Goal: Task Accomplishment & Management: Use online tool/utility

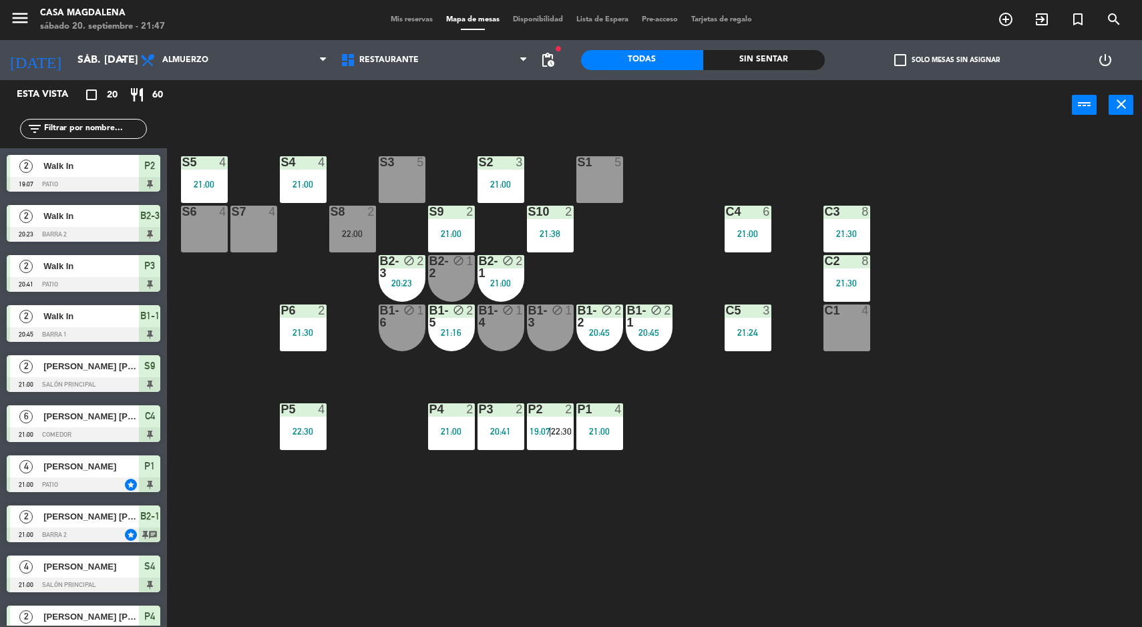
click at [980, 439] on div "S5 4 21:00 S4 4 21:00 S3 5 S2 3 21:00 S1 5 S6 4 S7 4 S8 2 22:00 S9 2 21:00 S10 …" at bounding box center [660, 380] width 964 height 497
click at [1049, 373] on div "S5 4 21:00 S4 4 21:00 S3 5 S2 3 21:00 S1 5 S6 4 S7 4 S8 2 22:00 S9 2 21:00 S10 …" at bounding box center [660, 380] width 964 height 497
click at [614, 171] on div "S1 5" at bounding box center [599, 179] width 47 height 47
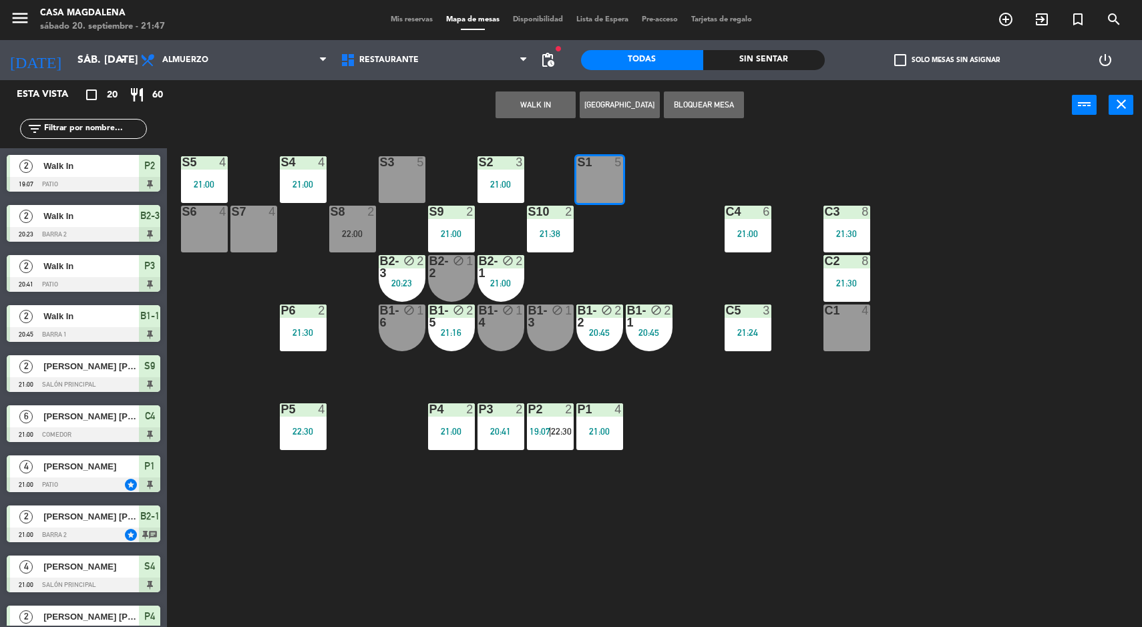
click at [547, 111] on button "WALK IN" at bounding box center [536, 104] width 80 height 27
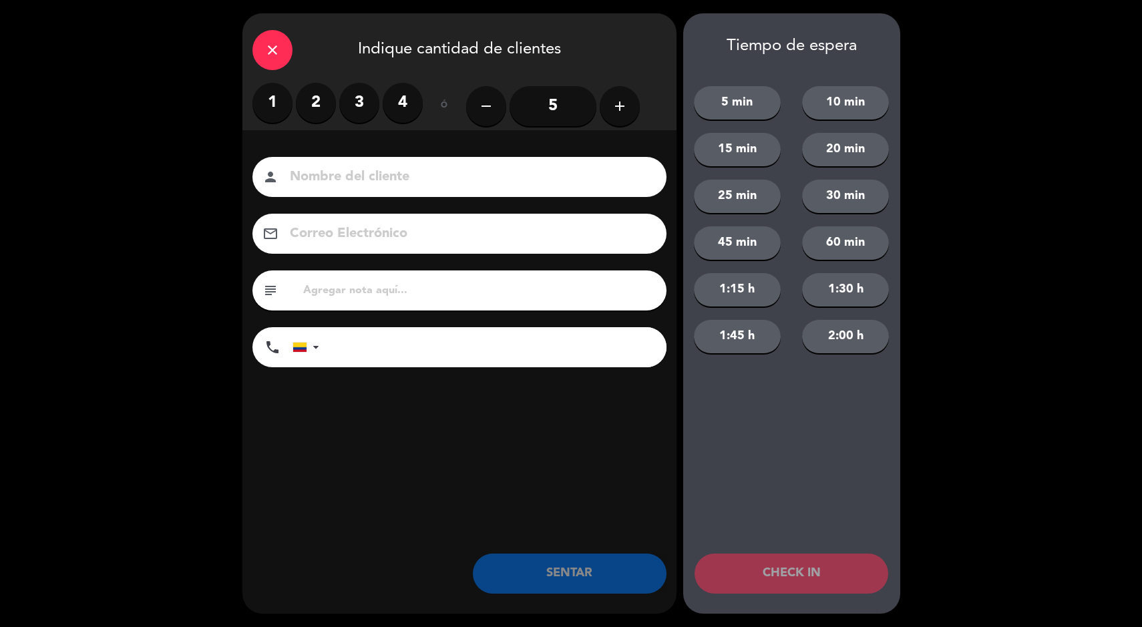
click at [564, 100] on input "5" at bounding box center [553, 106] width 87 height 40
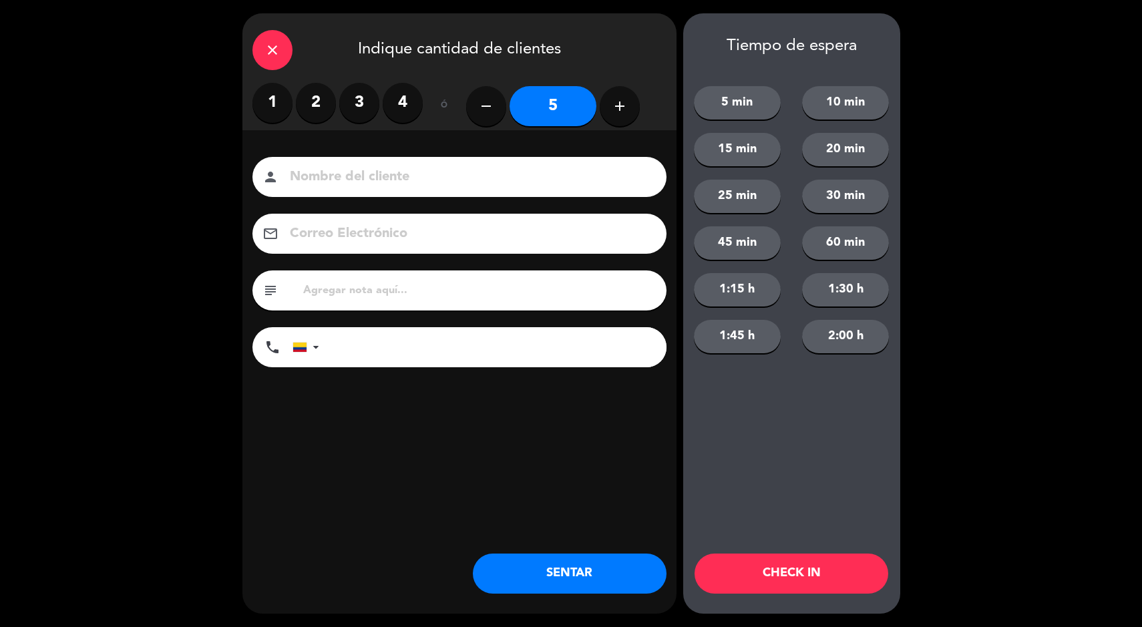
click at [531, 554] on button "SENTAR" at bounding box center [570, 574] width 194 height 40
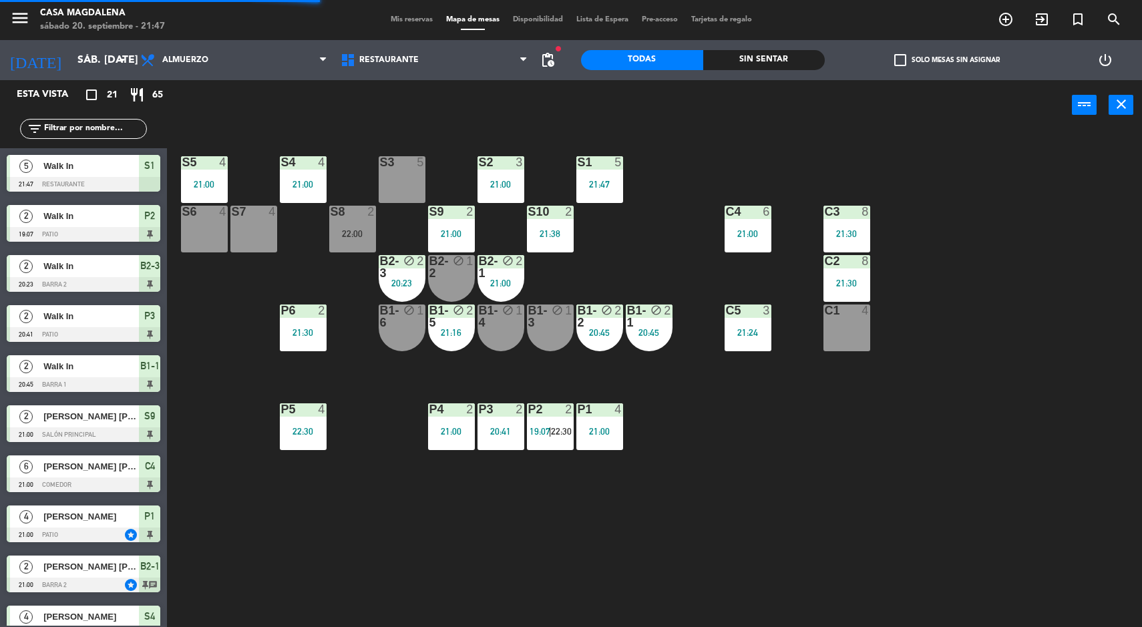
click at [968, 359] on div "S5 4 21:00 S4 4 21:00 S3 5 S2 3 21:00 S1 5 21:47 S6 4 S7 4 S8 2 22:00 S9 2 21:0…" at bounding box center [660, 380] width 964 height 497
click at [768, 55] on div "Sin sentar" at bounding box center [764, 60] width 122 height 20
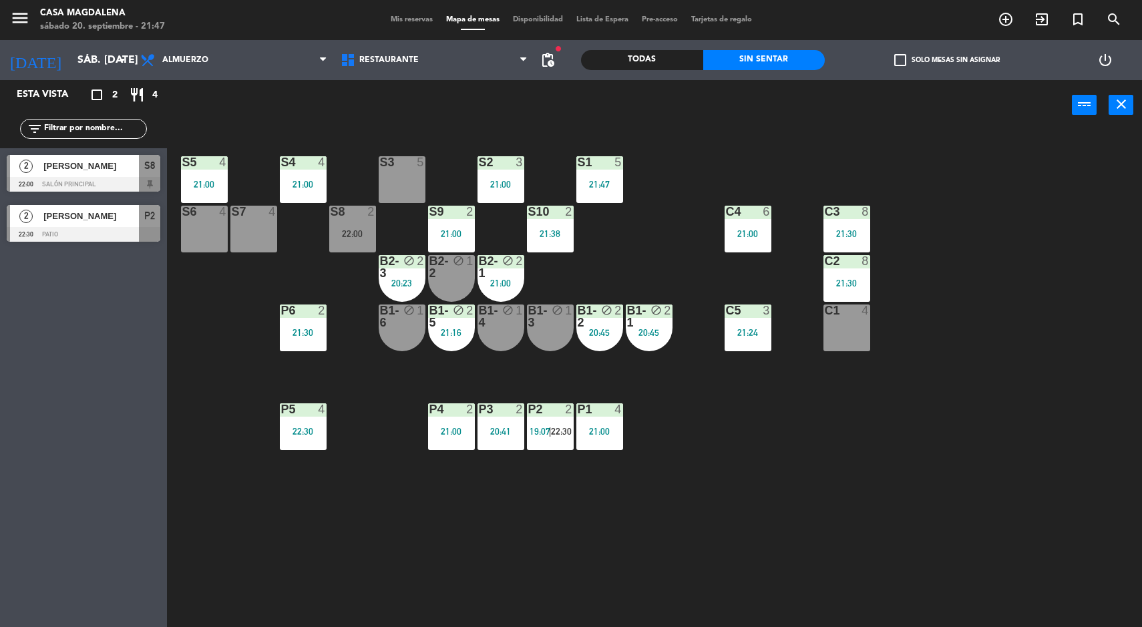
click at [59, 210] on span "[PERSON_NAME]" at bounding box center [91, 216] width 96 height 14
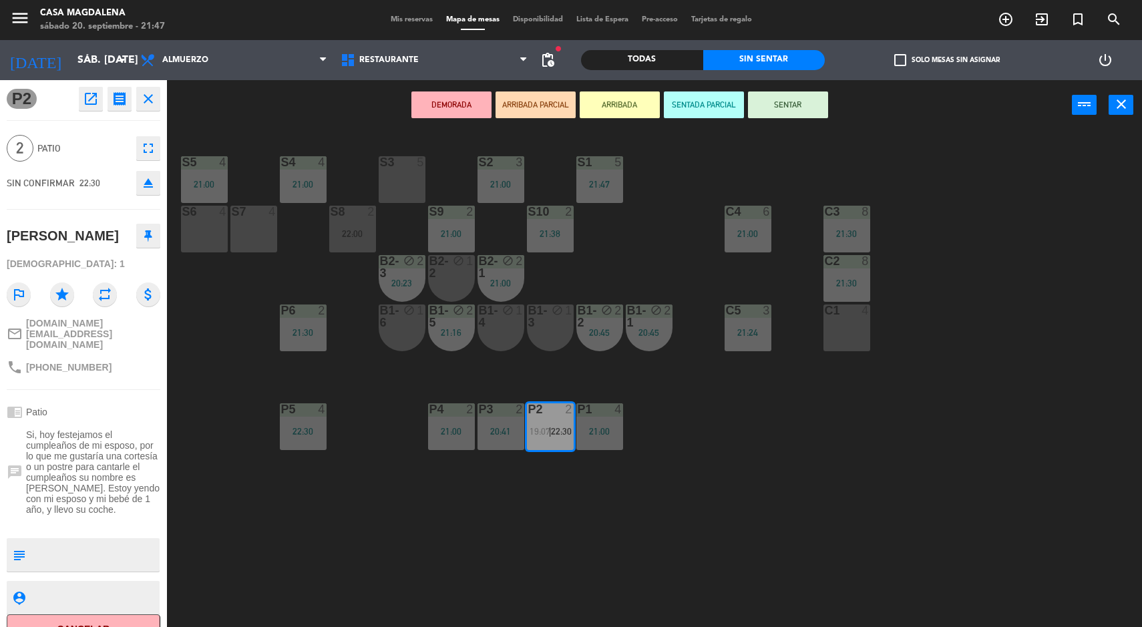
click at [1002, 418] on div "S5 4 21:00 S4 4 21:00 S3 5 S2 3 21:00 S1 5 21:47 S6 4 S7 4 S8 2 22:00 S9 2 21:0…" at bounding box center [660, 380] width 964 height 497
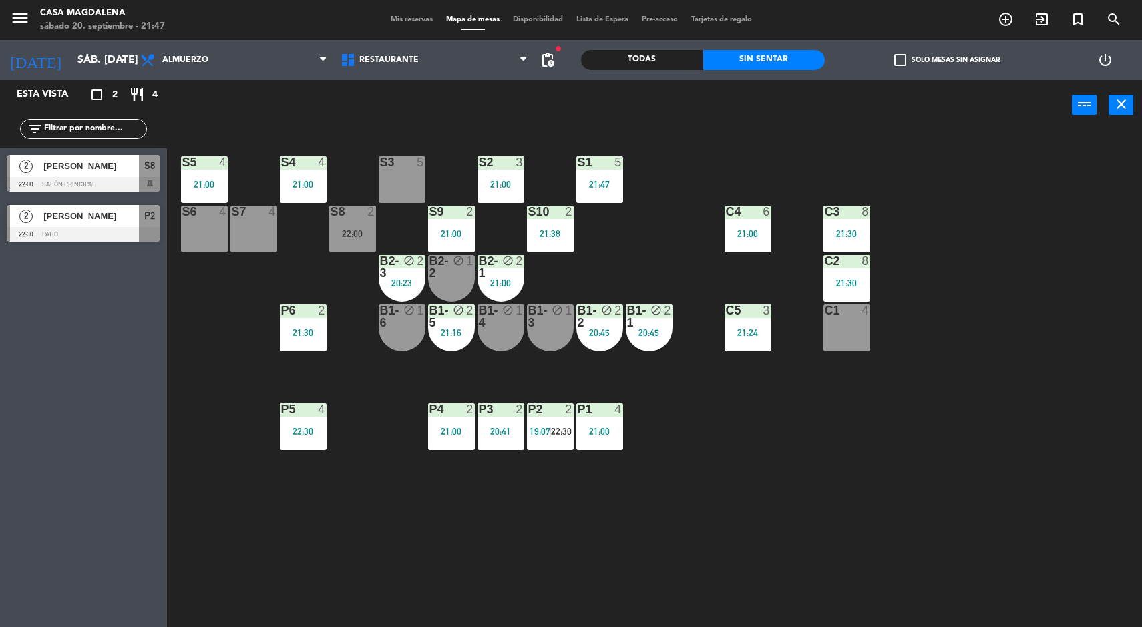
click at [62, 234] on div at bounding box center [84, 234] width 154 height 15
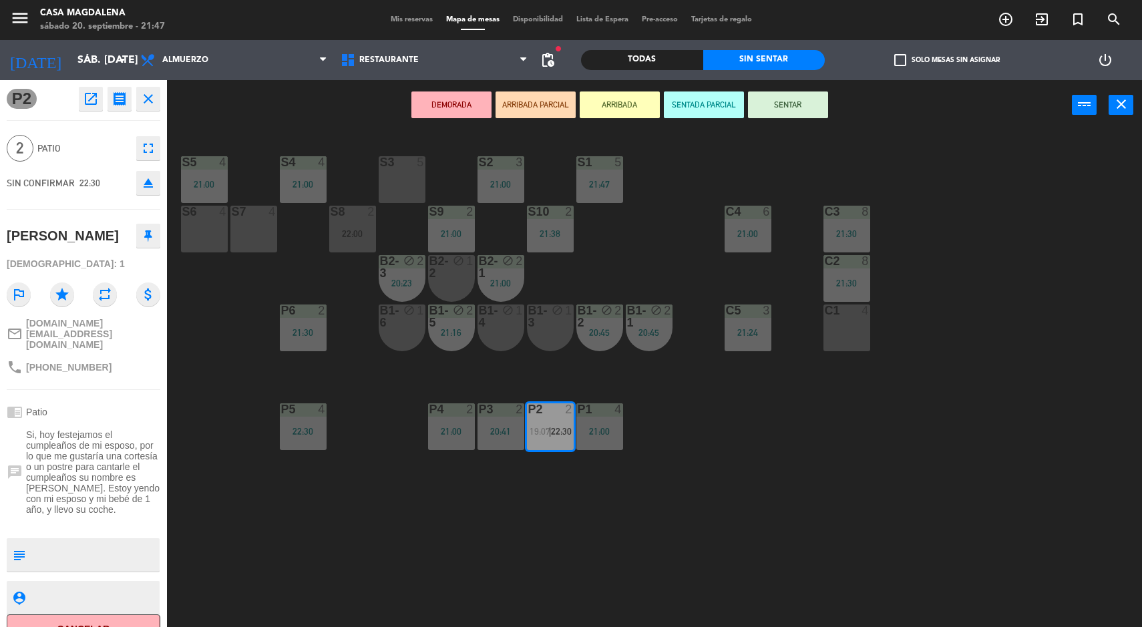
click at [1058, 433] on div "S5 4 21:00 S4 4 21:00 S3 5 S2 3 21:00 S1 5 21:47 S6 4 S7 4 S8 2 22:00 S9 2 21:0…" at bounding box center [660, 380] width 964 height 497
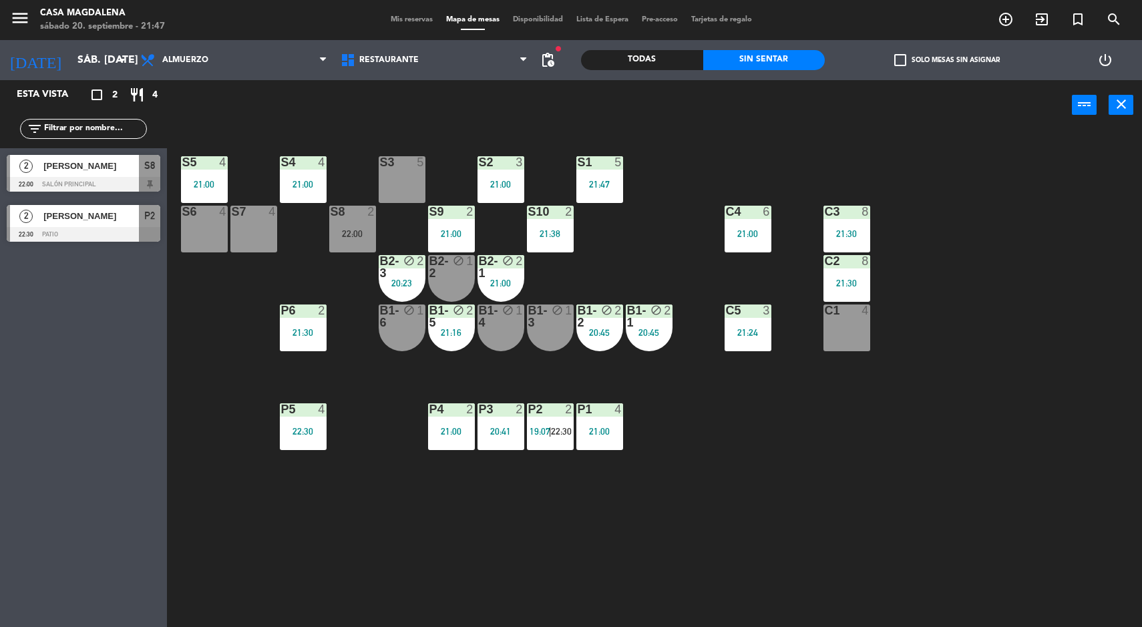
click at [774, 214] on div "6" at bounding box center [770, 212] width 22 height 12
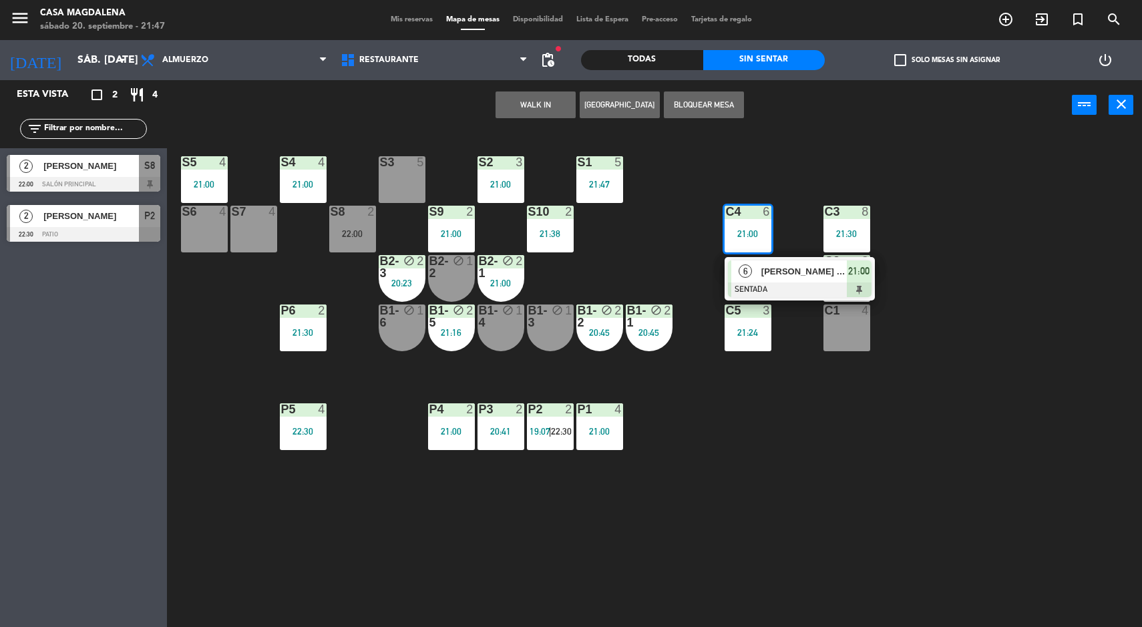
click at [769, 284] on div at bounding box center [800, 289] width 144 height 15
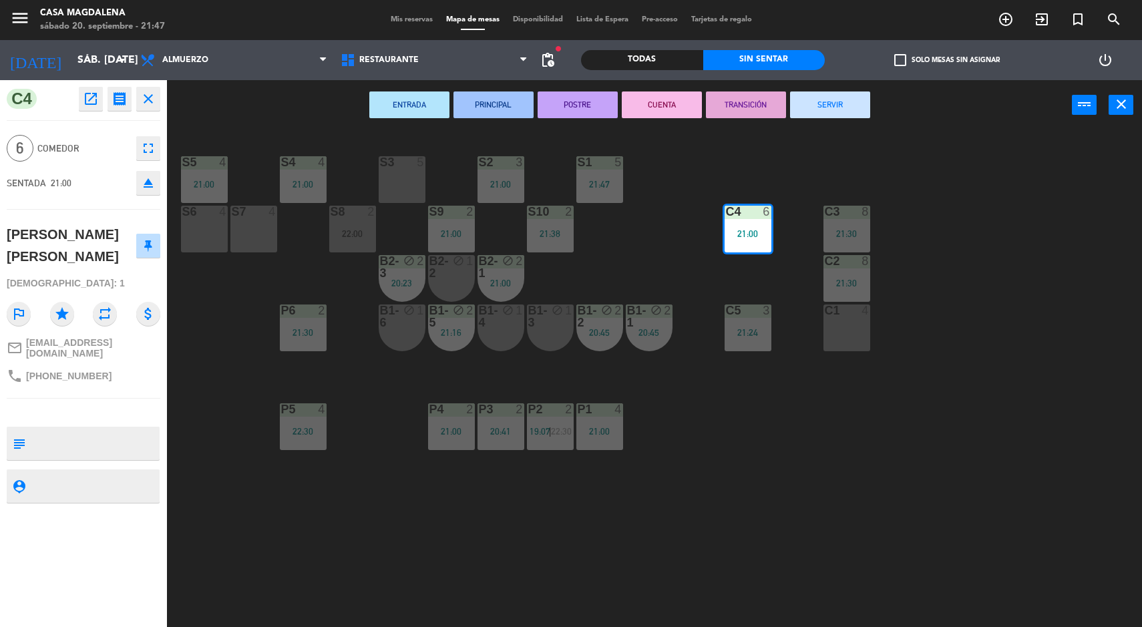
click at [230, 245] on div "S7 4" at bounding box center [253, 229] width 47 height 47
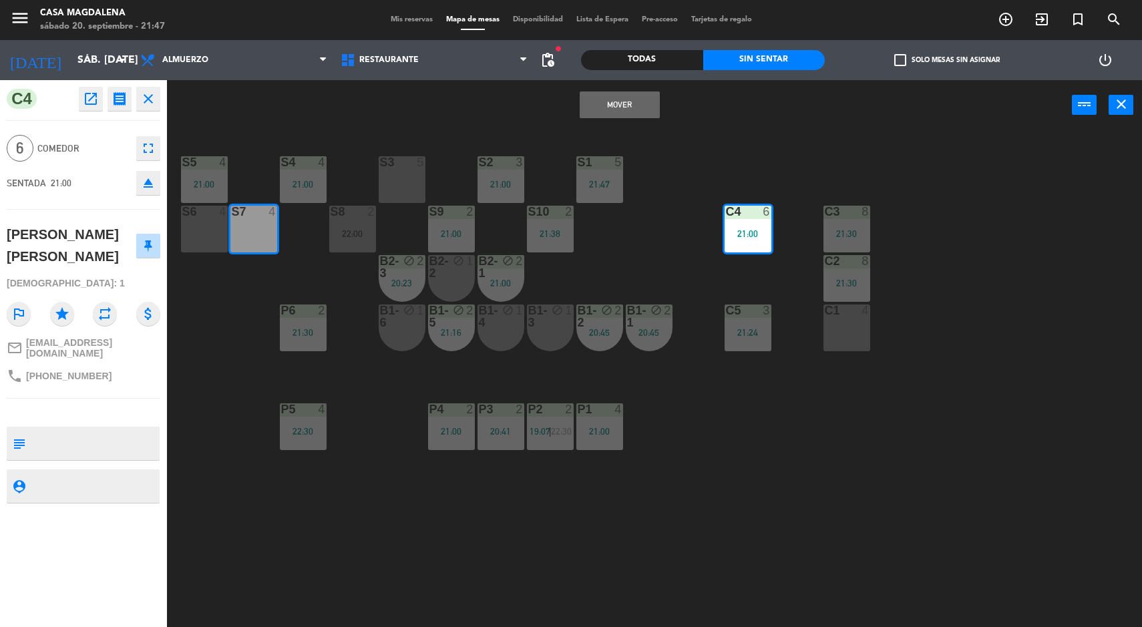
click at [251, 236] on div "S7 4" at bounding box center [253, 229] width 47 height 47
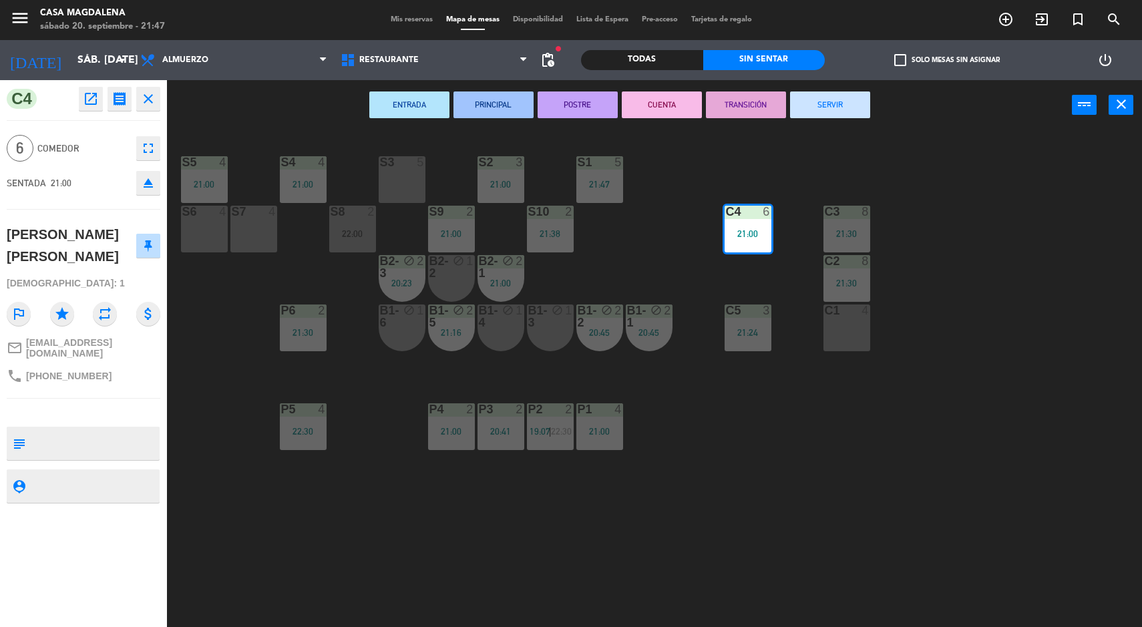
click at [197, 224] on div "S6 4" at bounding box center [204, 229] width 47 height 47
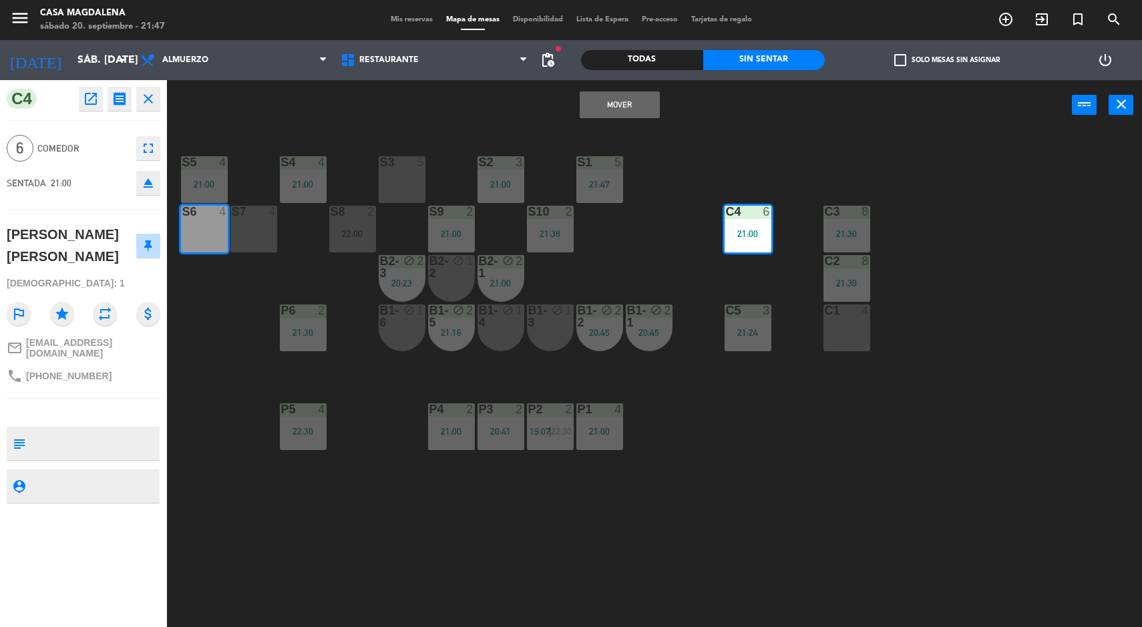
click at [254, 214] on div at bounding box center [253, 212] width 22 height 12
click at [631, 104] on button "Mover y Unir" at bounding box center [620, 104] width 80 height 27
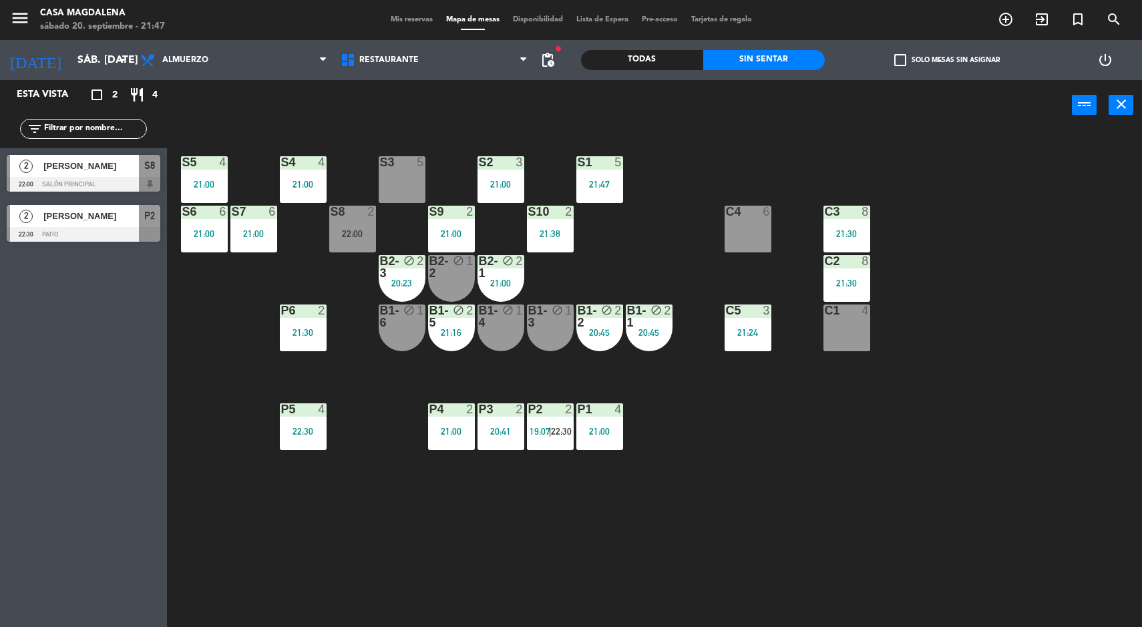
click at [134, 234] on div at bounding box center [84, 234] width 154 height 15
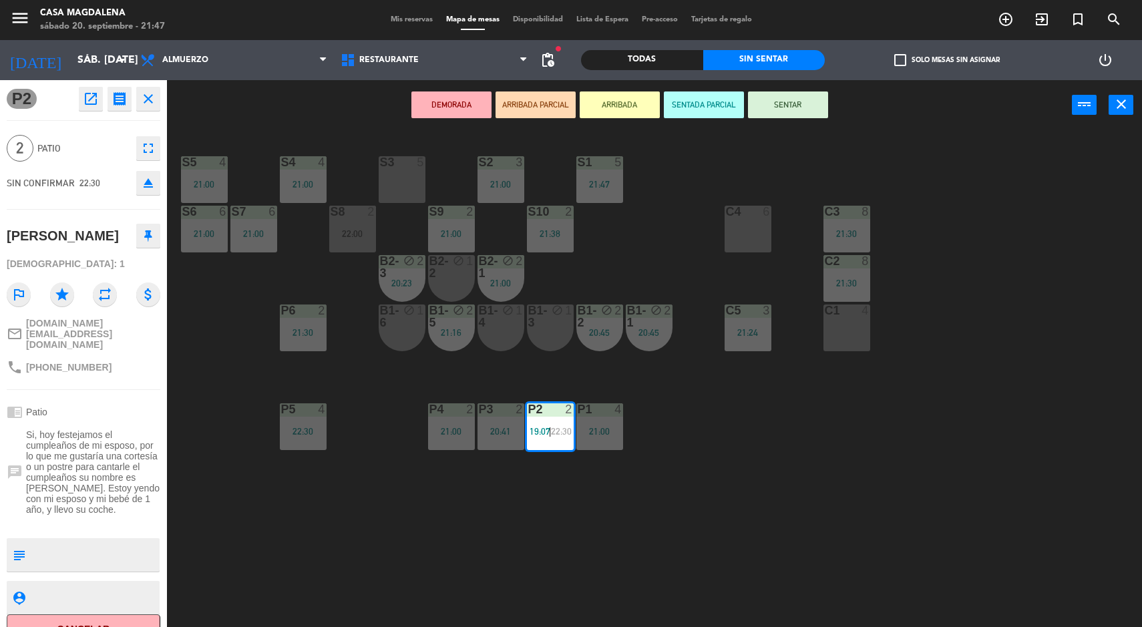
click at [883, 474] on div "S5 4 21:00 S4 4 21:00 S3 5 S2 3 21:00 S1 5 21:47 S6 6 21:00 S7 6 21:00 S8 2 22:…" at bounding box center [660, 380] width 964 height 497
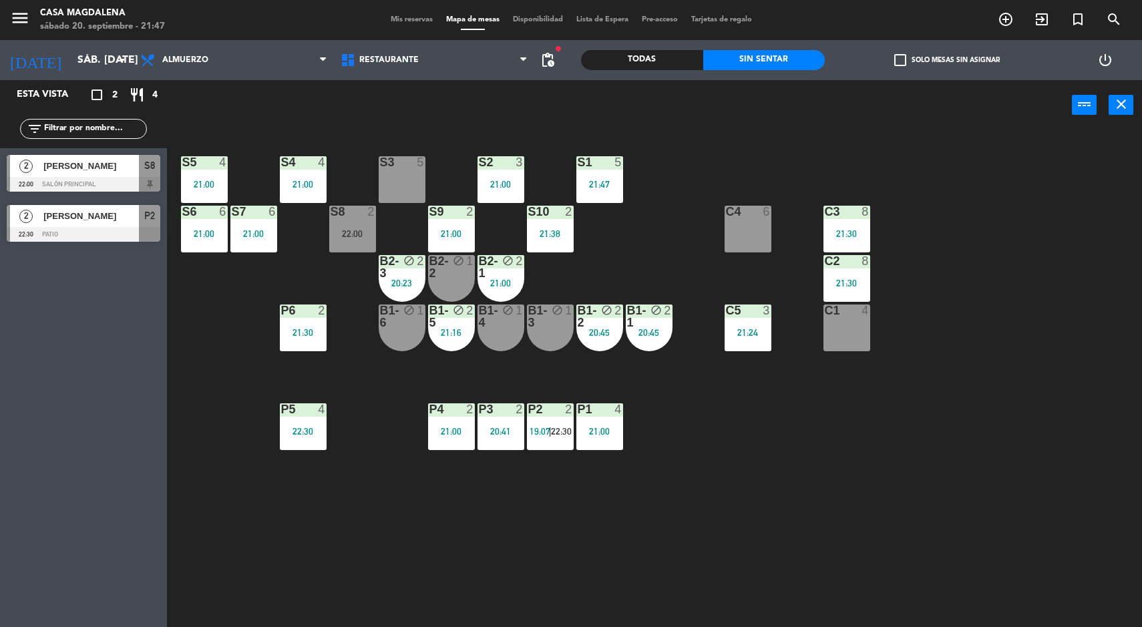
click at [764, 228] on div "C4 6" at bounding box center [748, 229] width 47 height 47
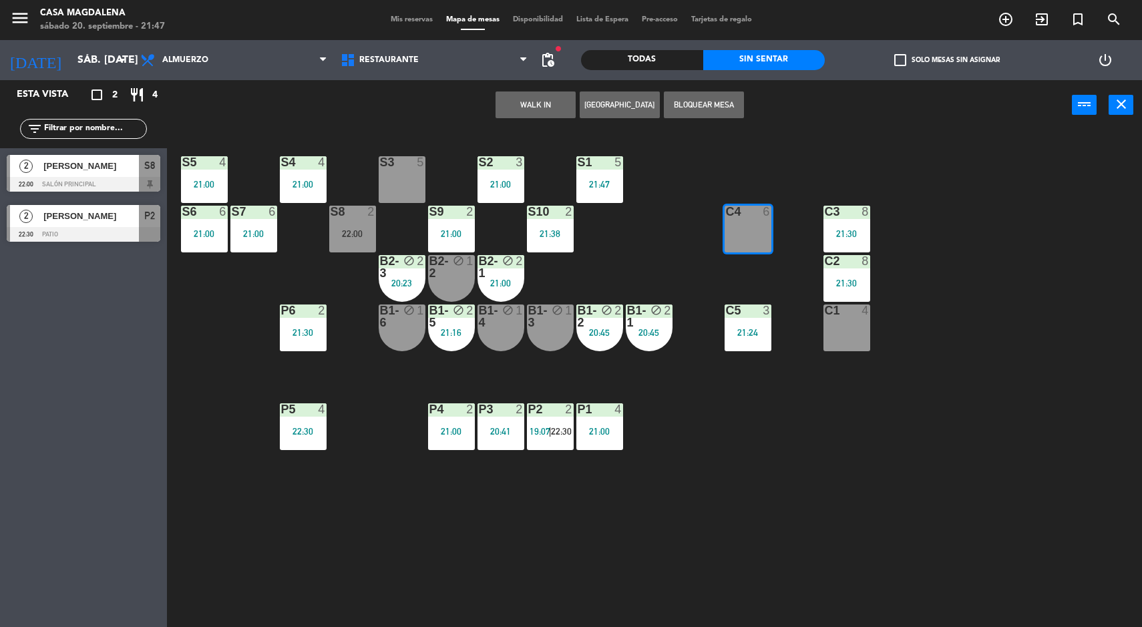
click at [704, 481] on div "S5 4 21:00 S4 4 21:00 S3 5 S2 3 21:00 S1 5 21:47 S6 6 21:00 S7 6 21:00 S8 2 22:…" at bounding box center [660, 380] width 964 height 497
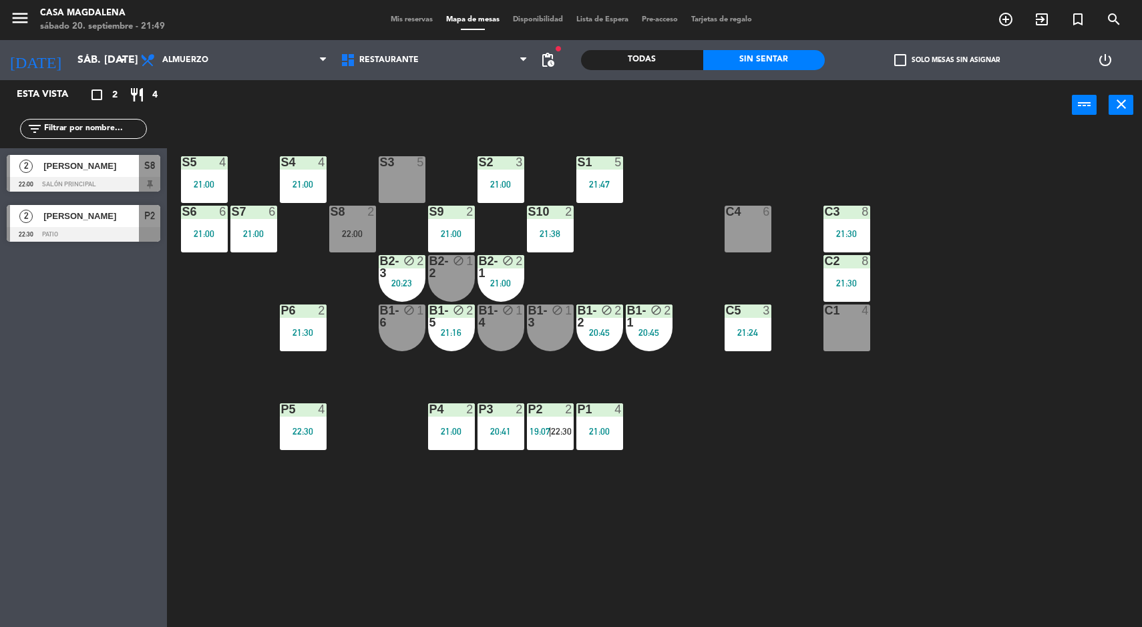
click at [391, 268] on div "block" at bounding box center [402, 267] width 22 height 24
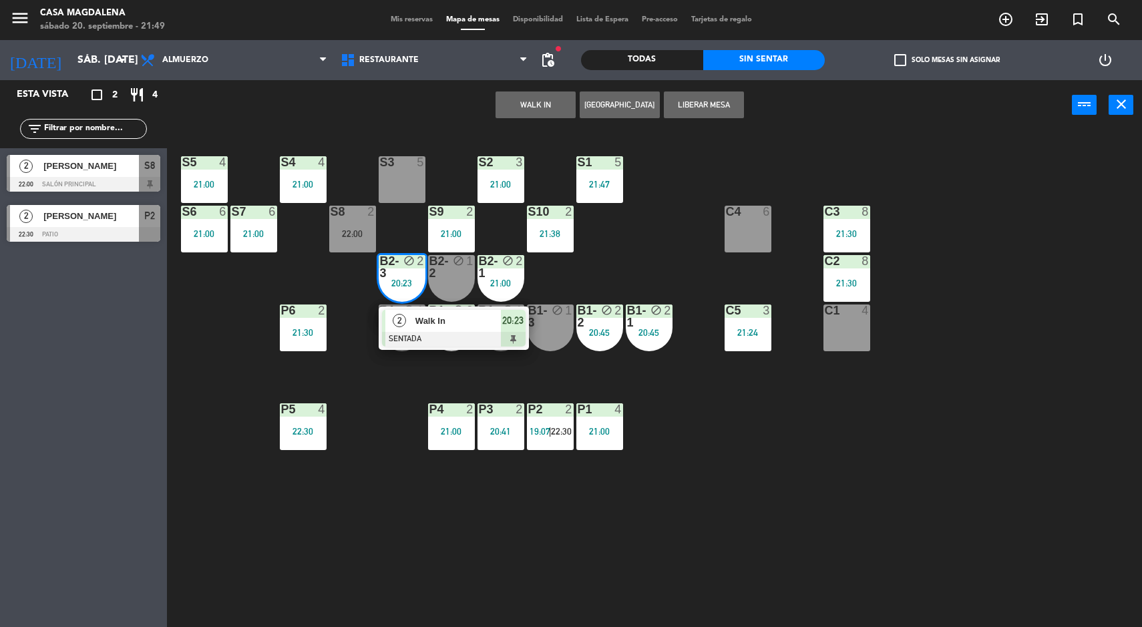
click at [398, 546] on div "S5 4 21:00 S4 4 21:00 S3 5 S2 3 21:00 S1 5 21:47 S6 6 21:00 S7 6 21:00 S8 2 22:…" at bounding box center [660, 380] width 964 height 497
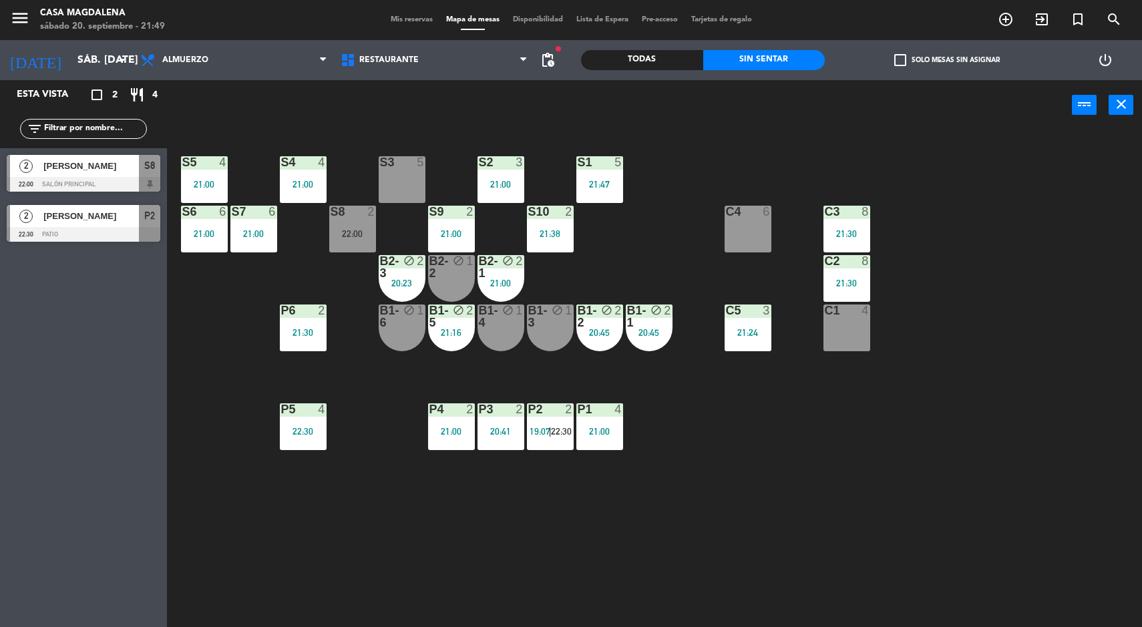
click at [352, 230] on div "22:00" at bounding box center [352, 233] width 47 height 9
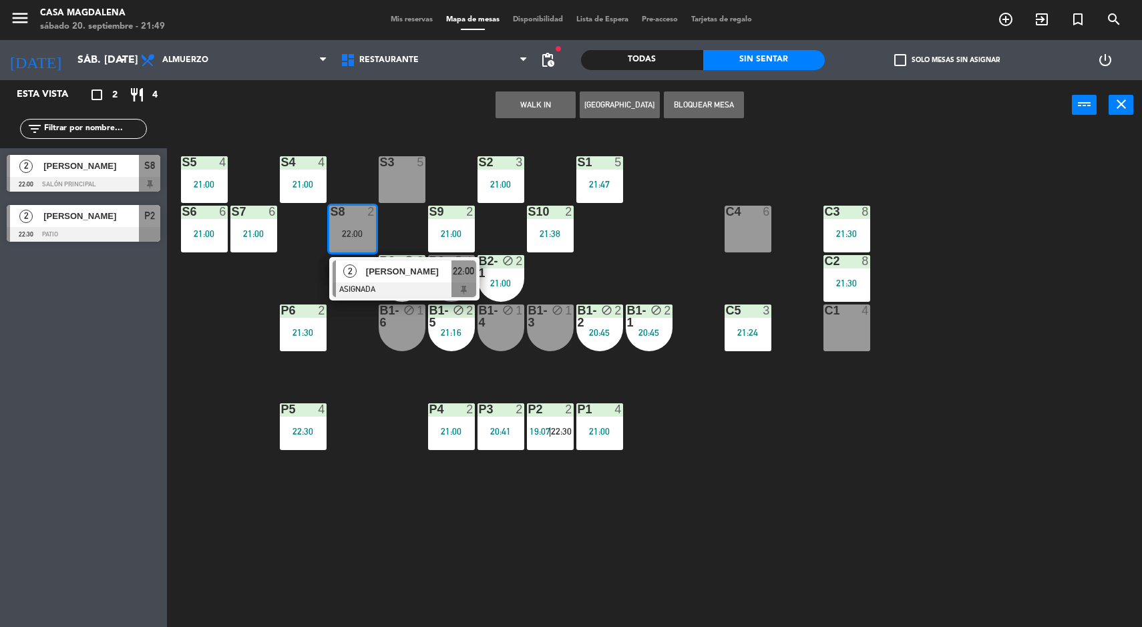
click at [383, 269] on span "[PERSON_NAME]" at bounding box center [408, 271] width 85 height 14
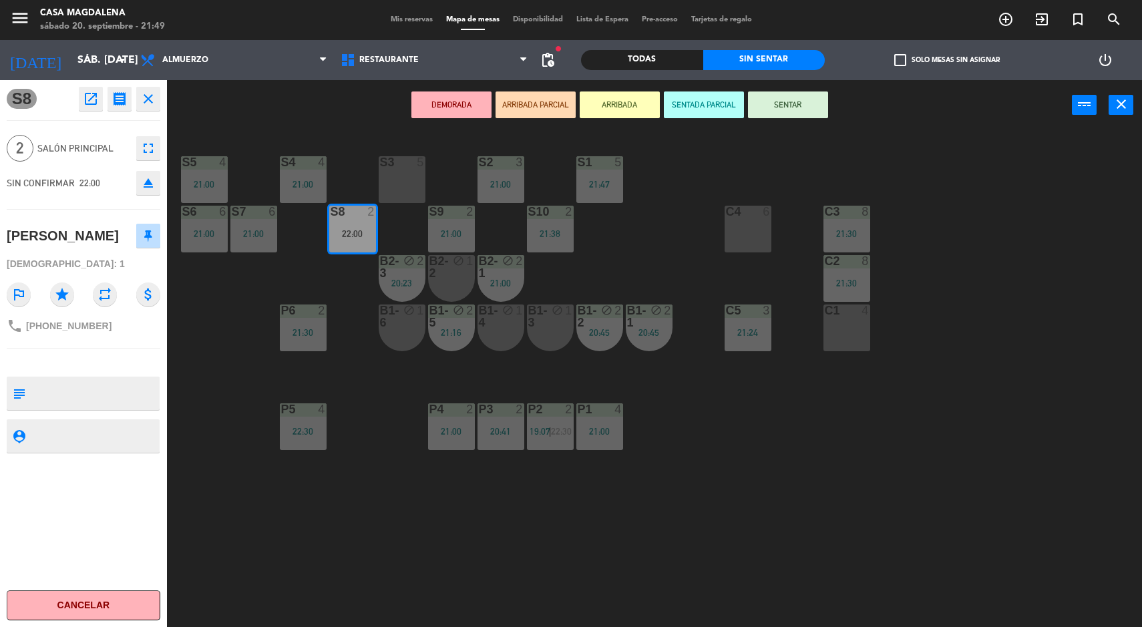
click at [396, 178] on div "S3 5" at bounding box center [402, 179] width 47 height 47
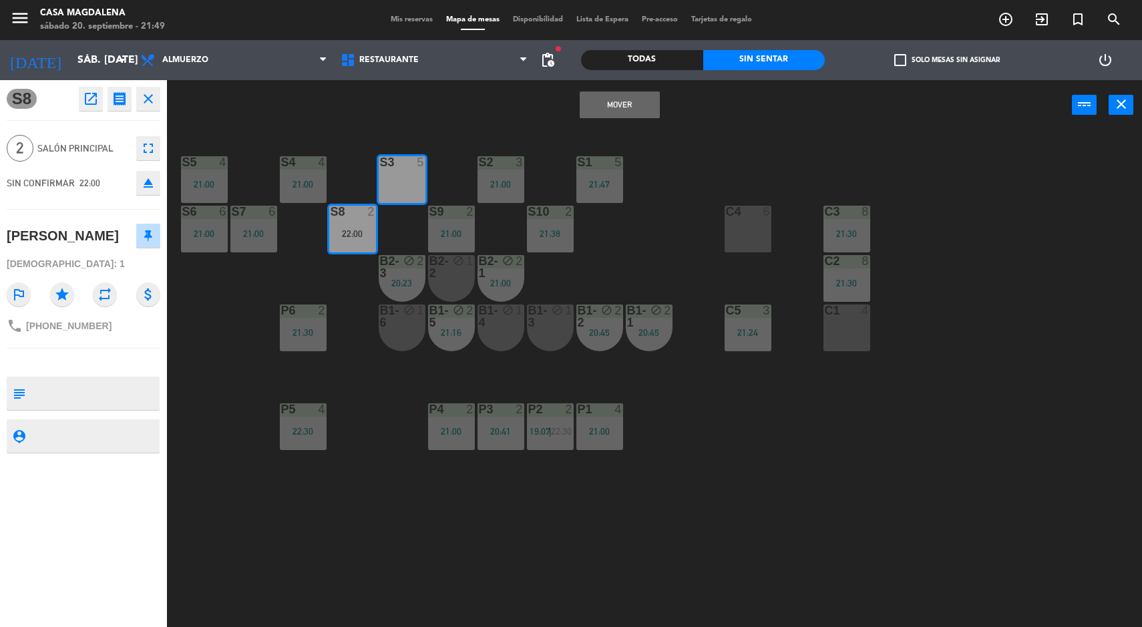
click at [602, 99] on button "Mover" at bounding box center [620, 104] width 80 height 27
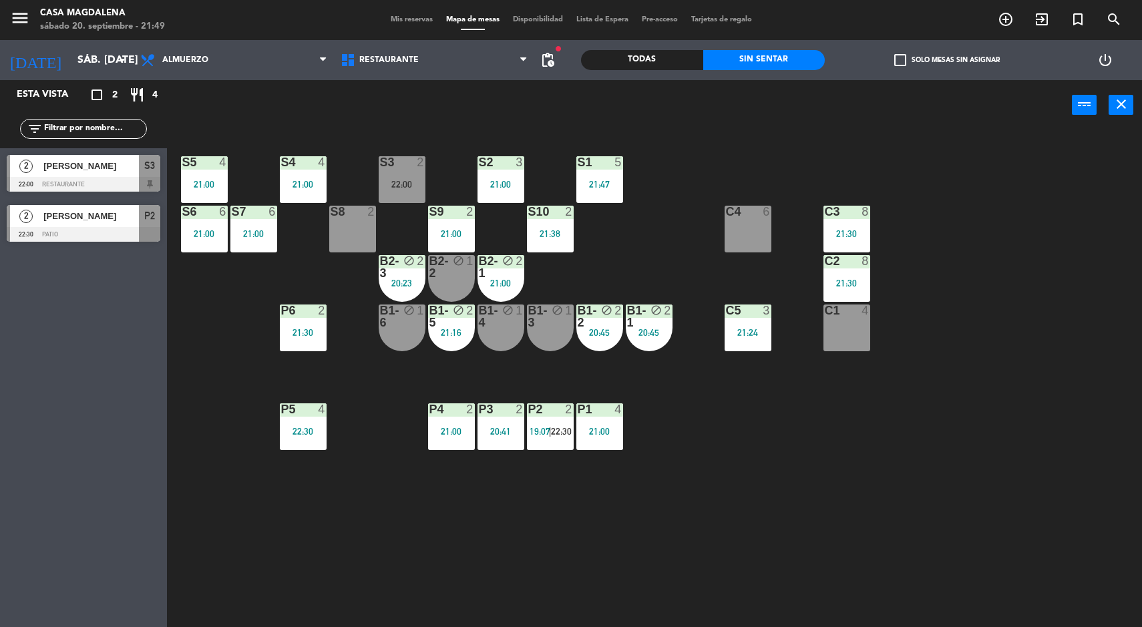
click at [399, 180] on div "22:00" at bounding box center [402, 184] width 47 height 9
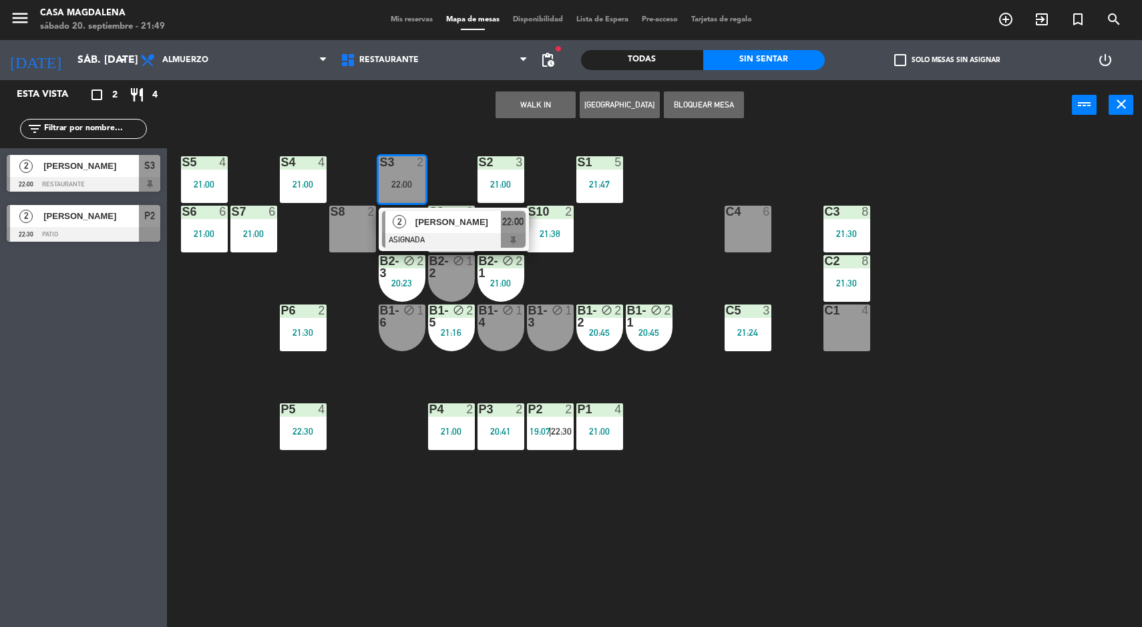
click at [421, 226] on span "[PERSON_NAME]" at bounding box center [457, 222] width 85 height 14
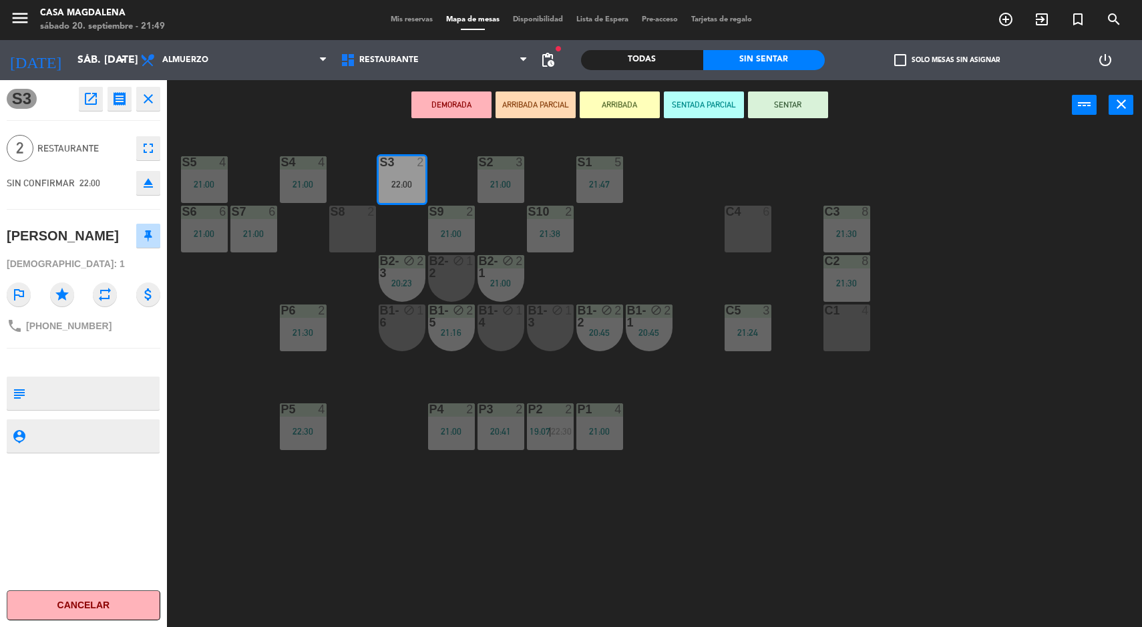
click at [778, 91] on button "SENTAR" at bounding box center [788, 104] width 80 height 27
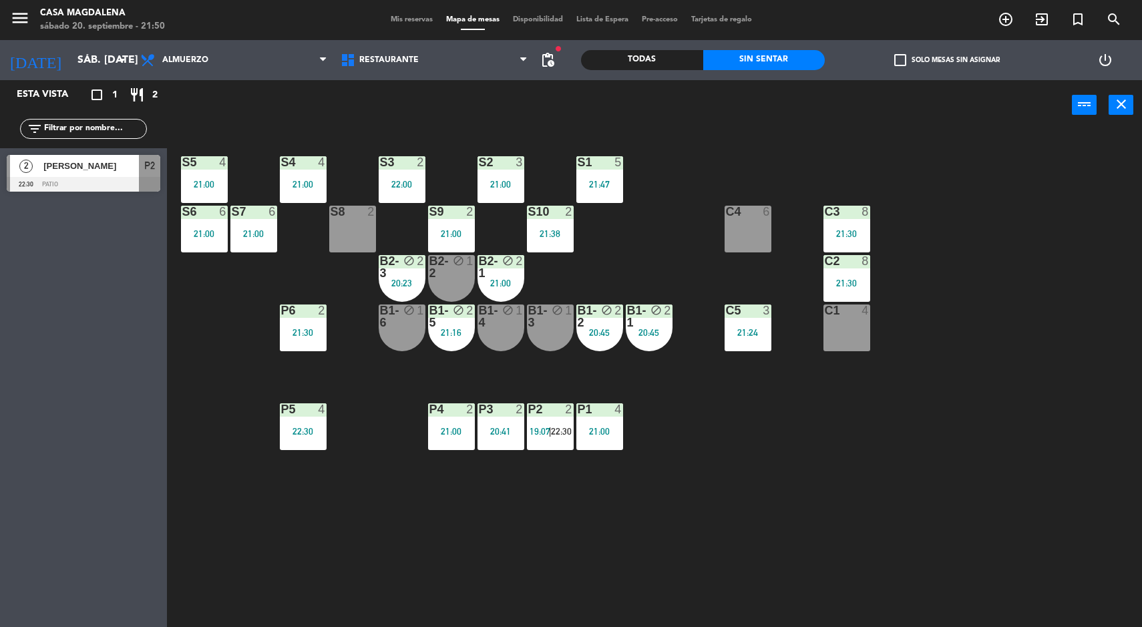
click at [81, 166] on span "[PERSON_NAME]" at bounding box center [91, 166] width 96 height 14
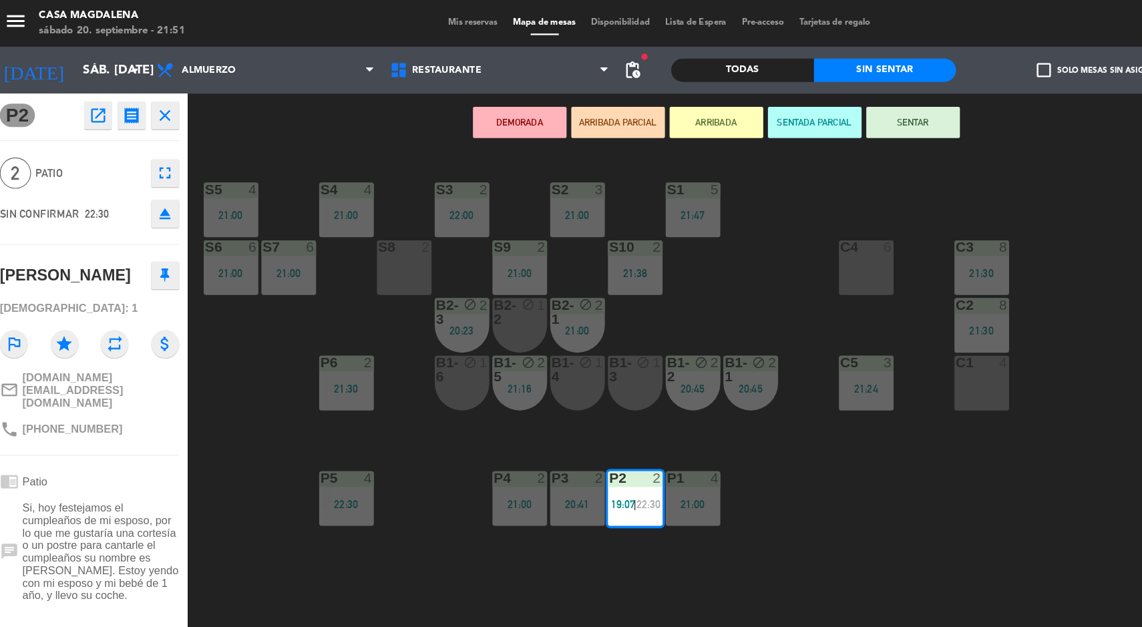
click at [90, 101] on icon "open_in_new" at bounding box center [91, 99] width 16 height 16
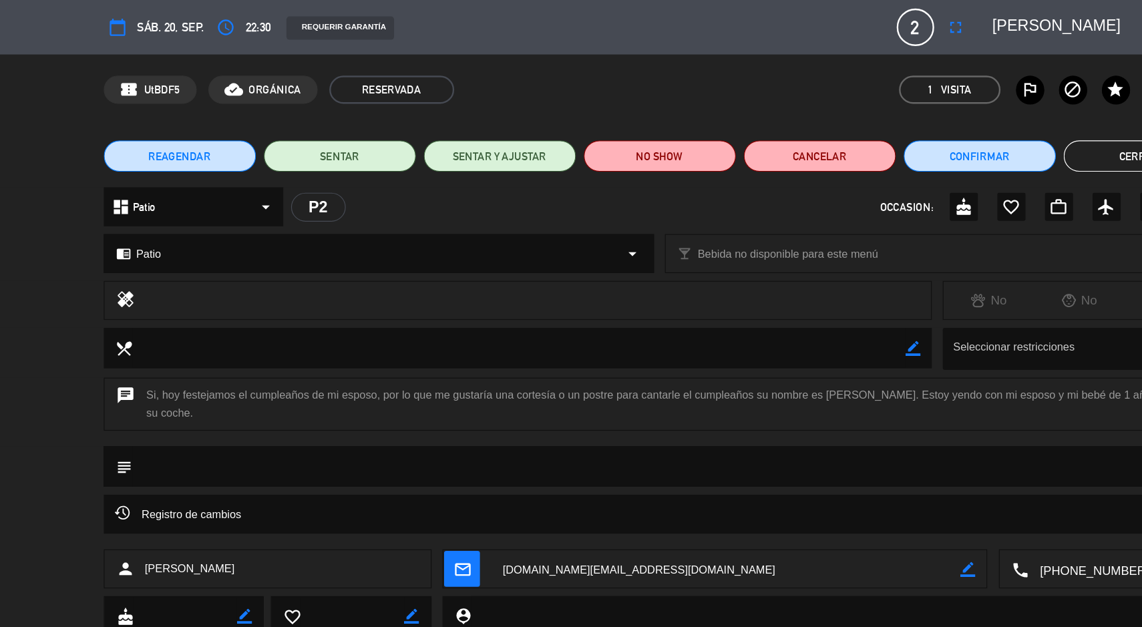
click at [932, 144] on button "Cerrar" at bounding box center [982, 133] width 130 height 27
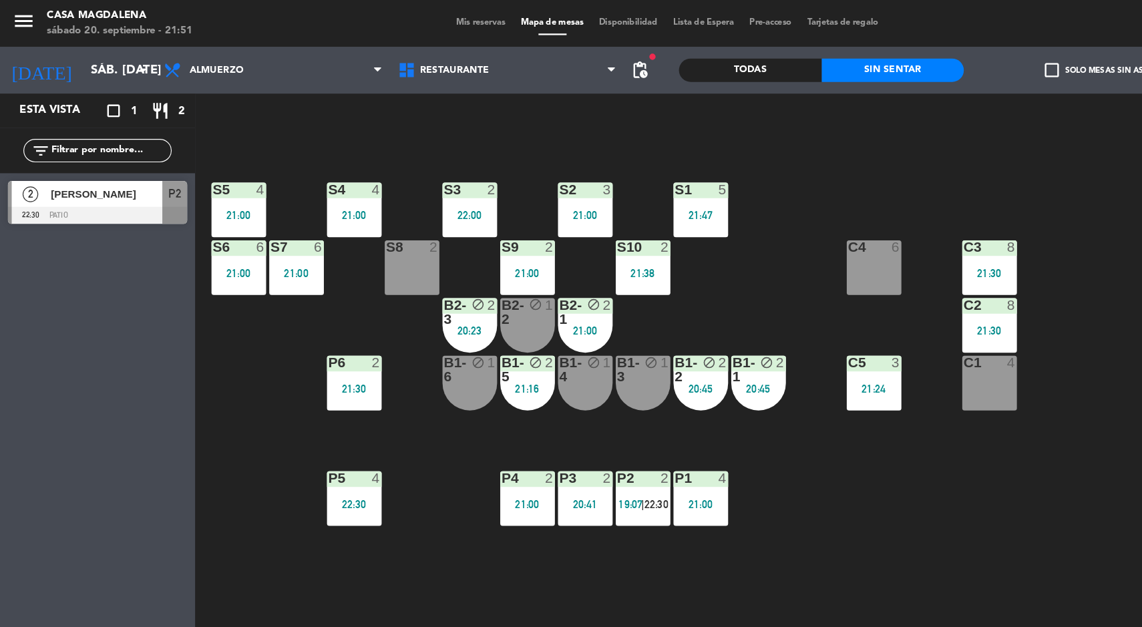
click at [389, 33] on div "menu Casa [PERSON_NAME] 20. septiembre - 21:51 Mis reservas Mapa de mesas Dispo…" at bounding box center [571, 20] width 1142 height 40
click at [395, 21] on span "Mis reservas" at bounding box center [411, 19] width 55 height 7
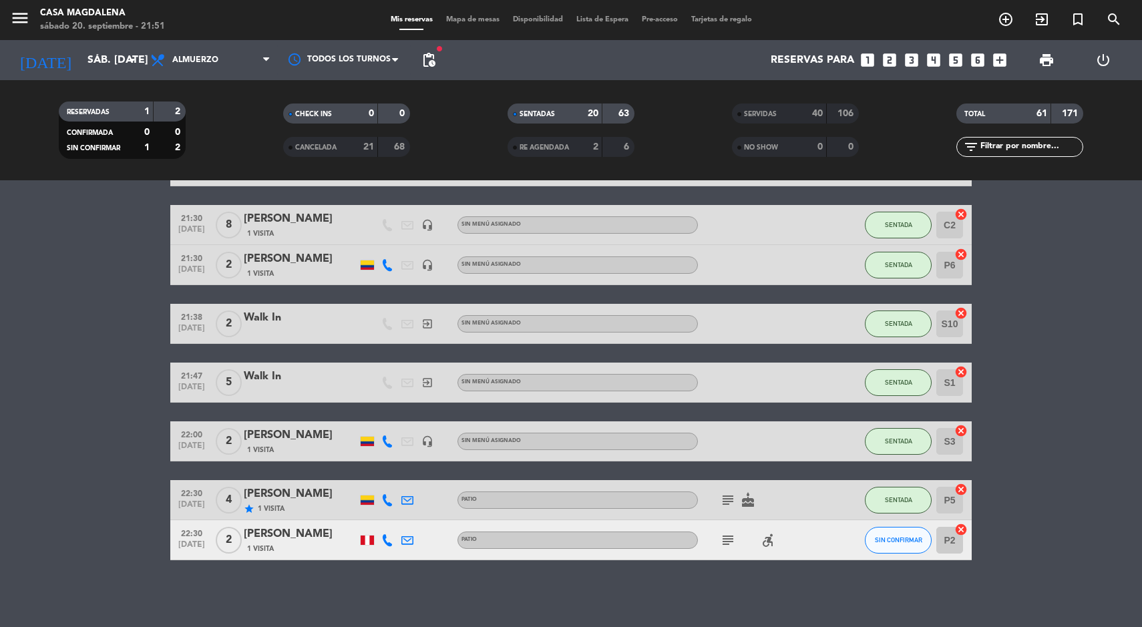
click at [367, 544] on div at bounding box center [367, 540] width 13 height 9
click at [466, 19] on span "Mapa de mesas" at bounding box center [472, 19] width 67 height 7
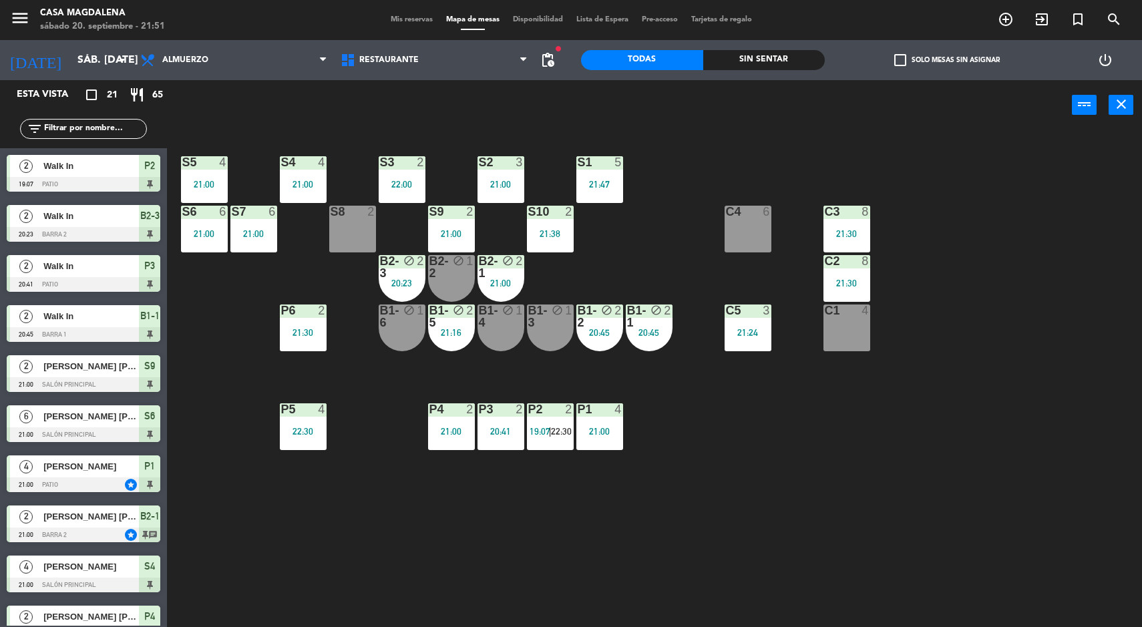
click at [548, 442] on div "P2 2 19:07 | 22:30" at bounding box center [550, 426] width 47 height 47
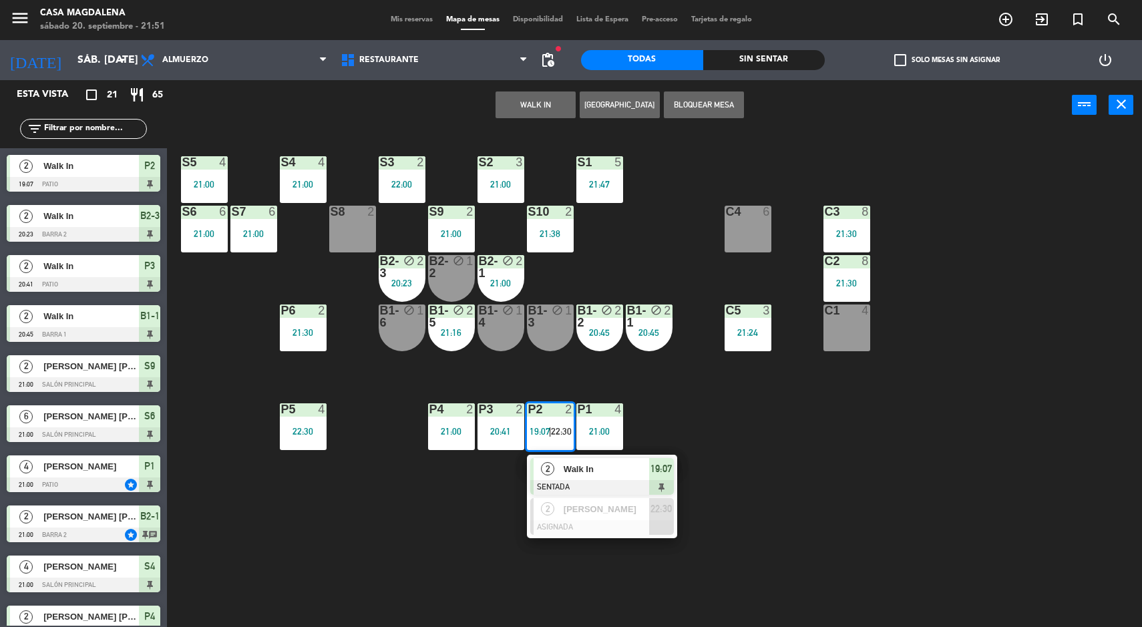
click at [627, 521] on div at bounding box center [602, 527] width 144 height 15
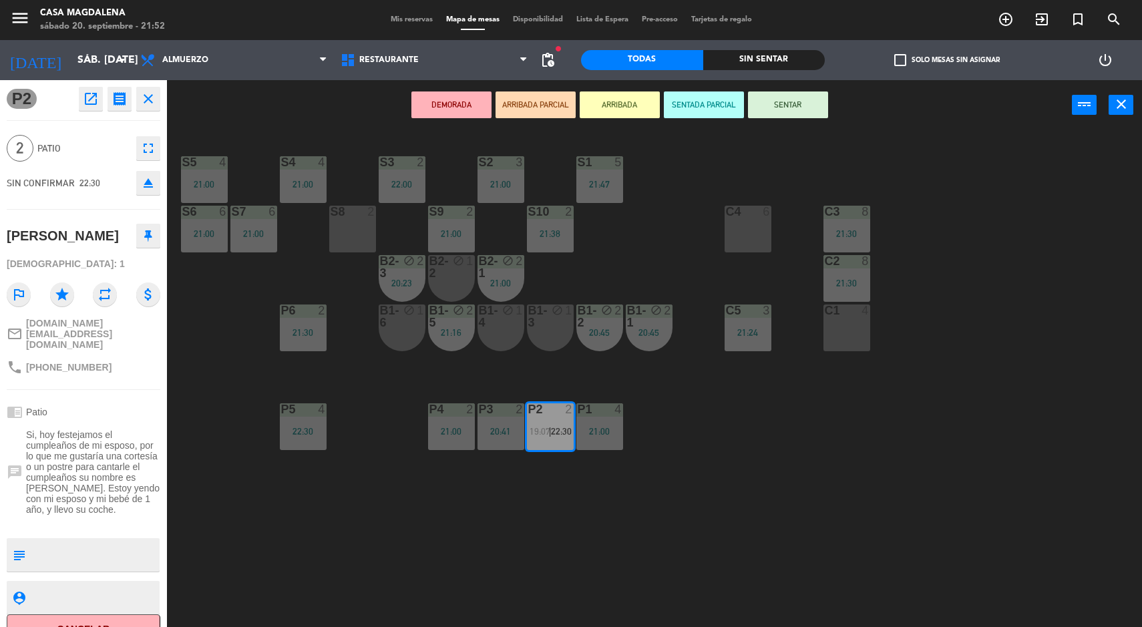
click at [1107, 470] on div "S5 4 21:00 S4 4 21:00 S3 2 22:00 S2 3 21:00 S1 5 21:47 S6 6 21:00 S7 6 21:00 S8…" at bounding box center [660, 380] width 964 height 497
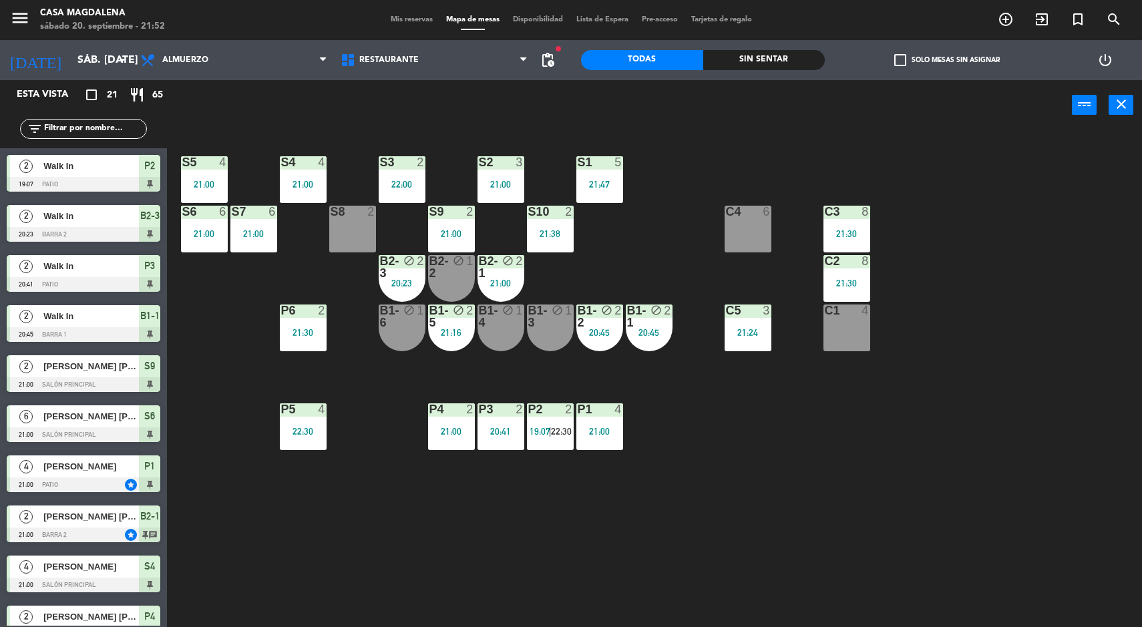
scroll to position [324, 0]
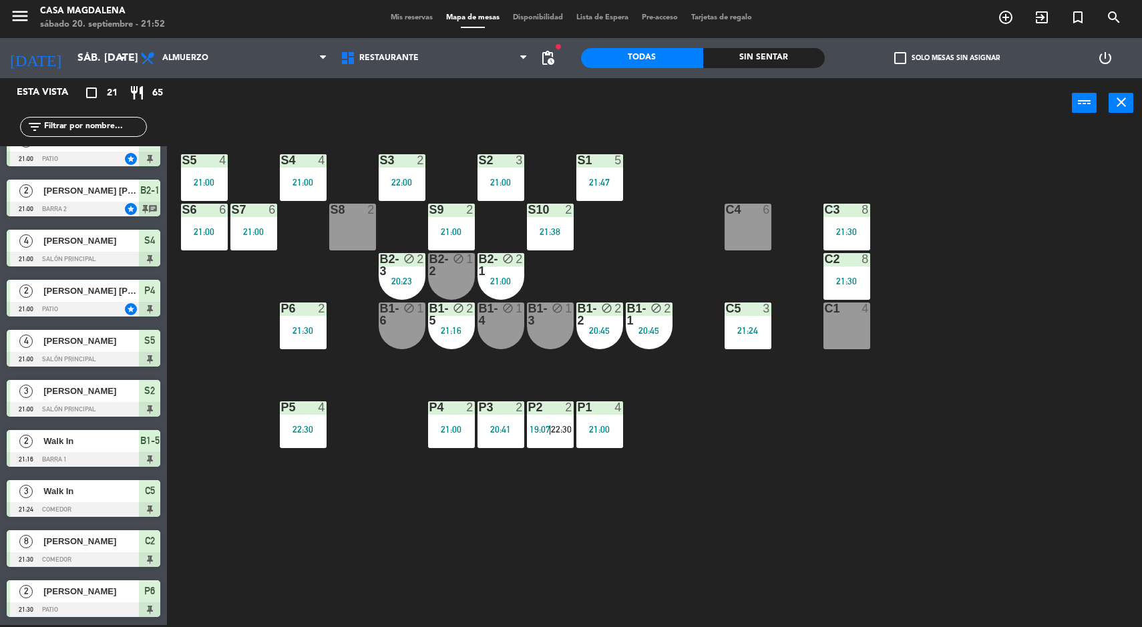
click at [763, 450] on div "S5 4 21:00 S4 4 21:00 S3 2 22:00 S2 3 21:00 S1 5 21:47 S6 6 21:00 S7 6 21:00 S8…" at bounding box center [660, 378] width 964 height 497
click at [549, 427] on span "19:07" at bounding box center [540, 429] width 21 height 11
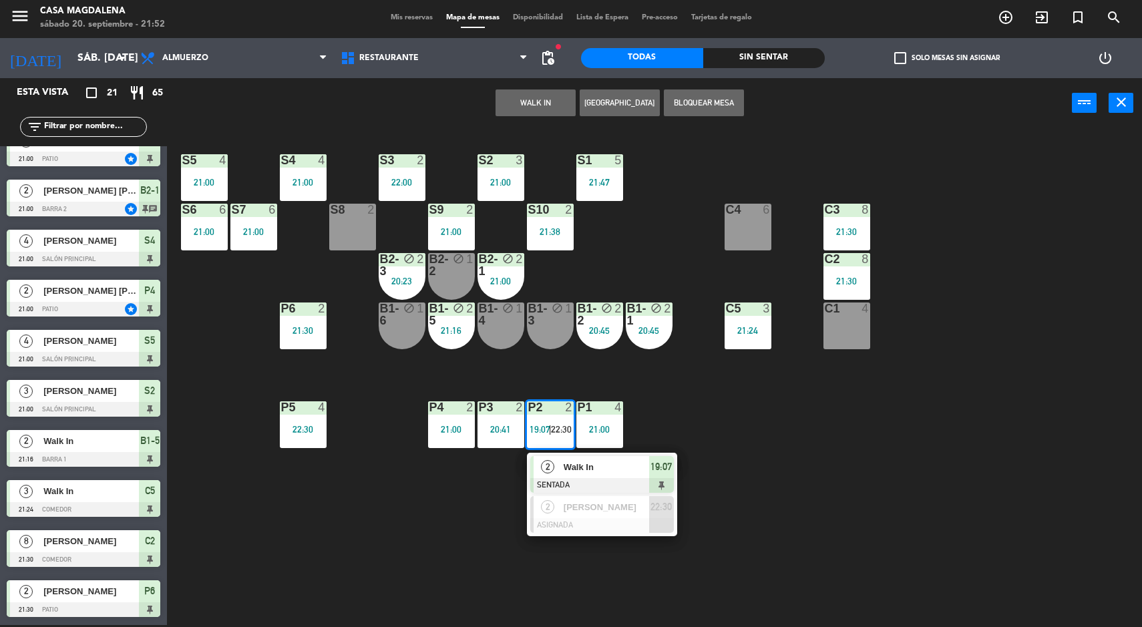
click at [562, 499] on div "[PERSON_NAME]" at bounding box center [605, 507] width 87 height 22
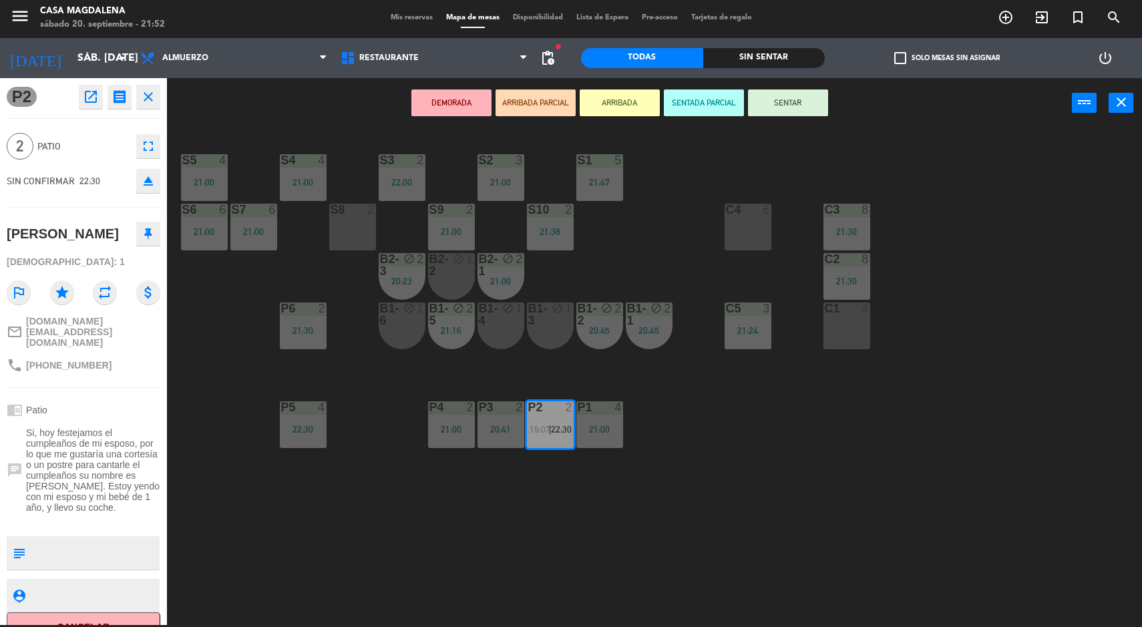
click at [628, 548] on div "menu Casa [PERSON_NAME] 20. septiembre - 21:52 Mis reservas Mapa de mesas Dispo…" at bounding box center [571, 313] width 1142 height 627
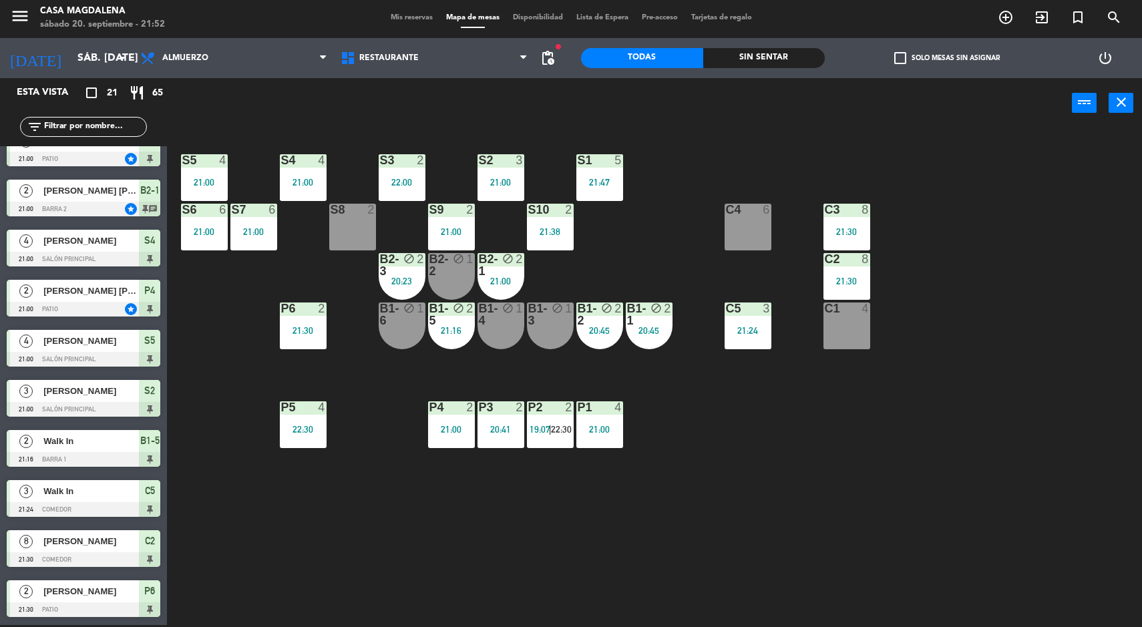
click at [564, 429] on span "22:30" at bounding box center [561, 429] width 21 height 11
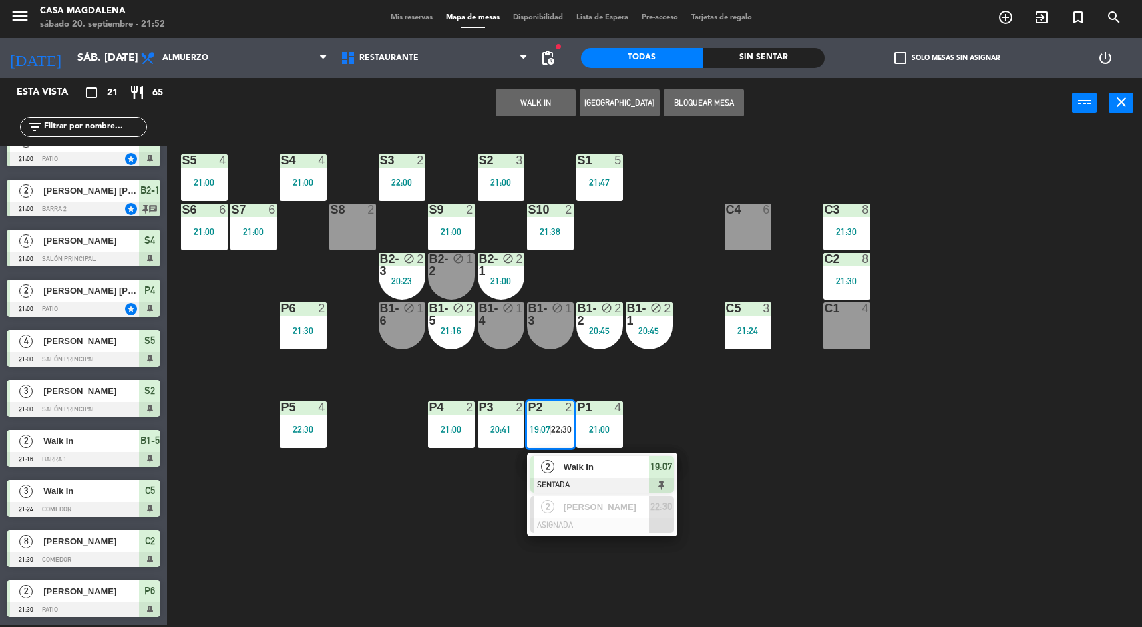
click at [576, 507] on span "[PERSON_NAME]" at bounding box center [606, 507] width 85 height 14
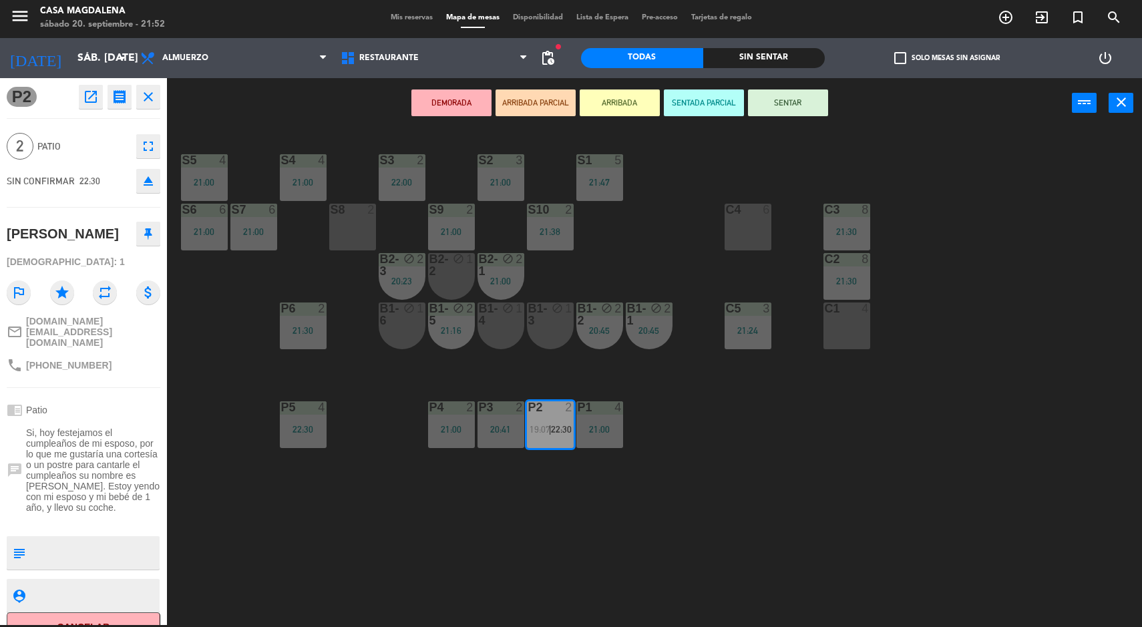
click at [717, 471] on div "S5 4 21:00 S4 4 21:00 S3 2 22:00 S2 3 21:00 S1 5 21:47 S6 6 21:00 S7 6 21:00 S8…" at bounding box center [660, 378] width 964 height 497
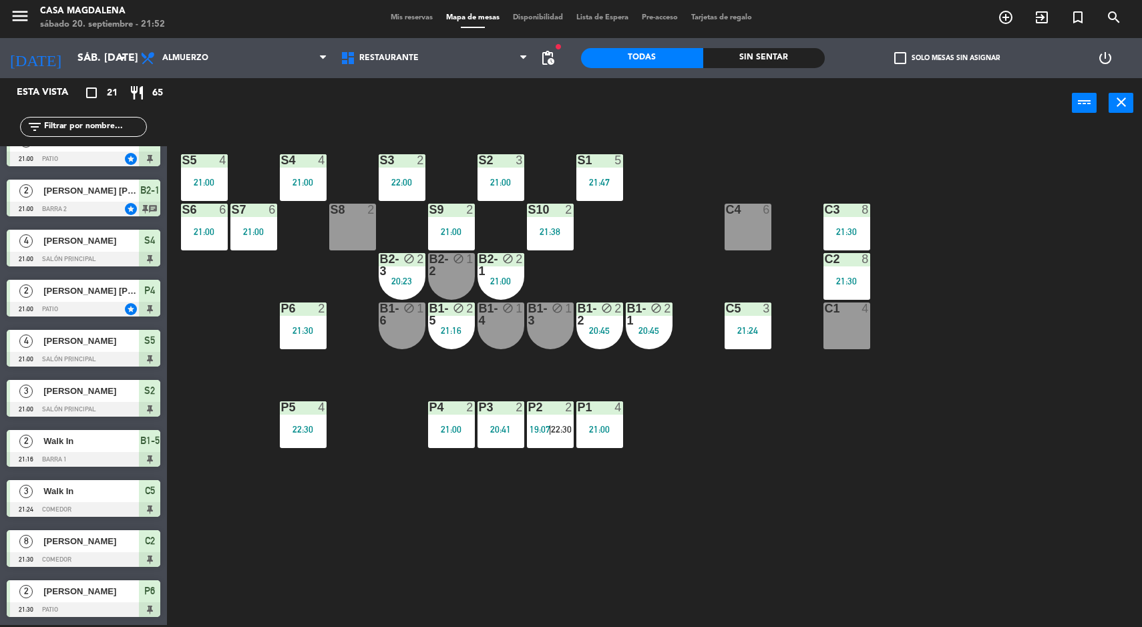
click at [751, 341] on div "C5 3 21:24" at bounding box center [748, 326] width 47 height 47
click at [662, 484] on div "S5 4 21:00 S4 4 21:00 S3 2 22:00 S2 3 21:00 S1 5 21:47 S6 6 21:00 S7 6 21:00 S8…" at bounding box center [660, 378] width 964 height 497
click at [555, 421] on div "P2 2 19:07 | 22:30" at bounding box center [550, 424] width 47 height 47
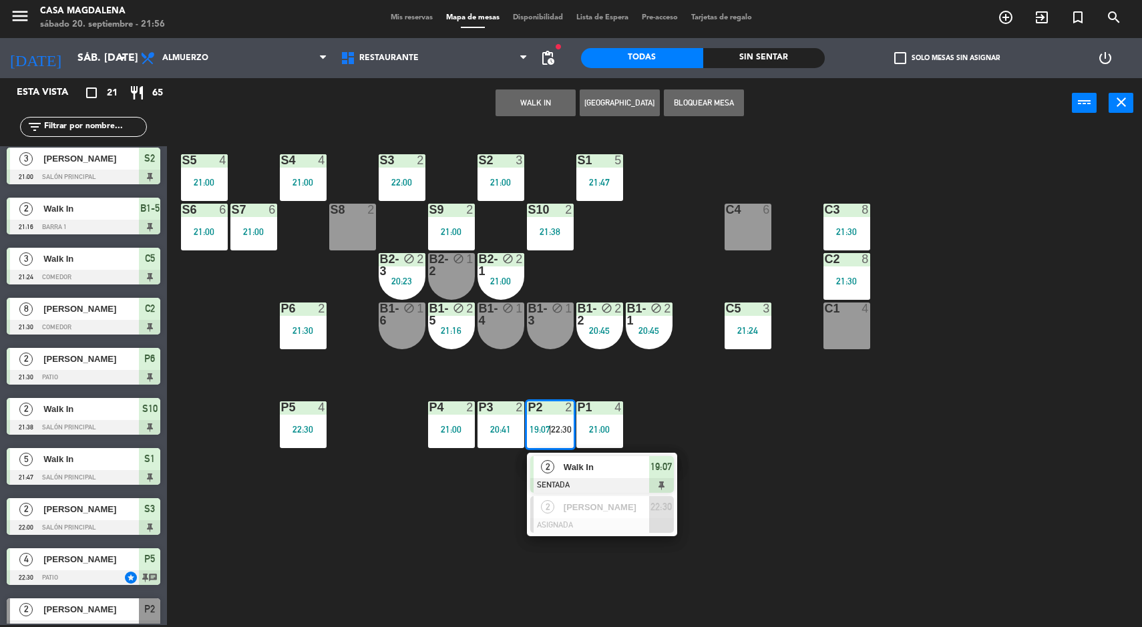
scroll to position [574, 0]
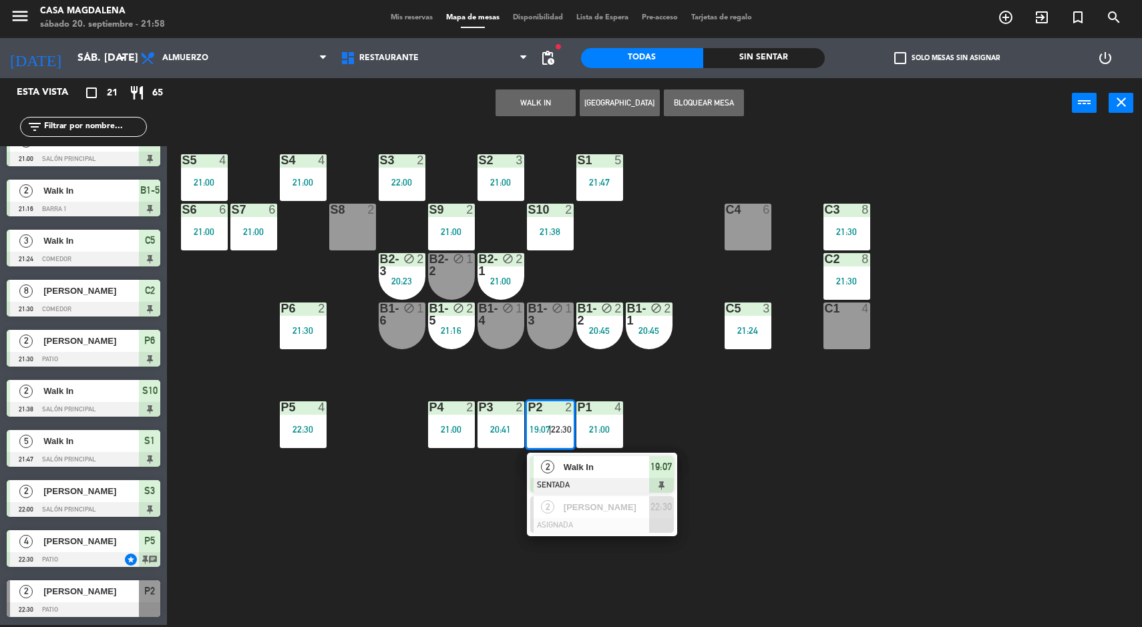
click at [625, 488] on div at bounding box center [602, 485] width 144 height 15
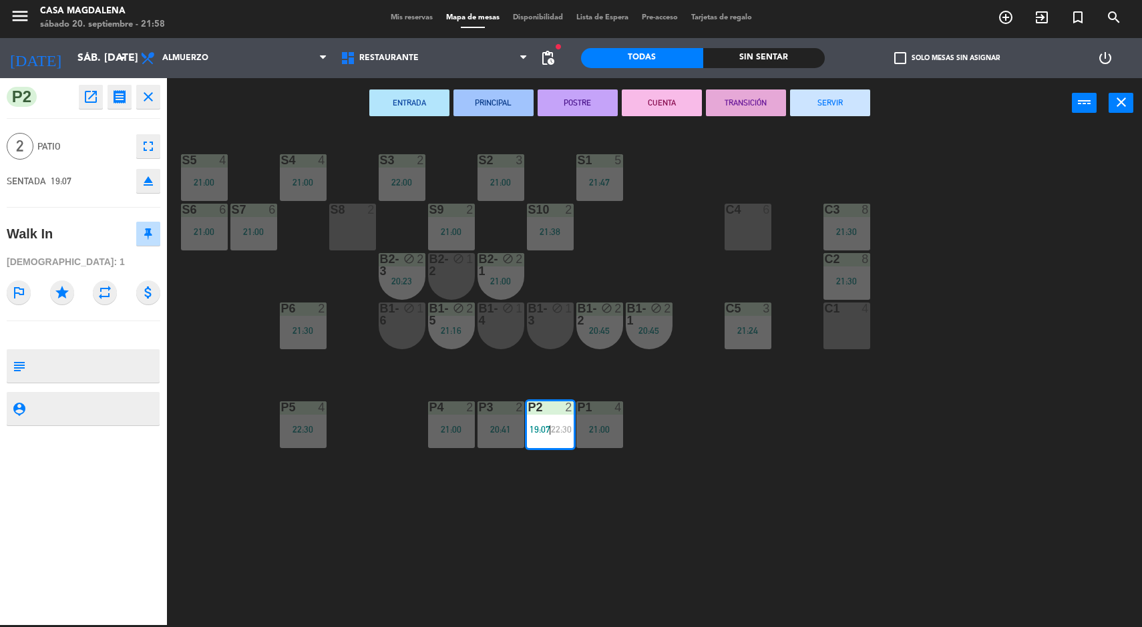
click at [898, 57] on span "check_box_outline_blank" at bounding box center [900, 58] width 12 height 12
click at [947, 58] on input "check_box_outline_blank Solo mesas sin asignar" at bounding box center [947, 58] width 0 height 0
click at [847, 97] on button "SERVIR" at bounding box center [830, 102] width 80 height 27
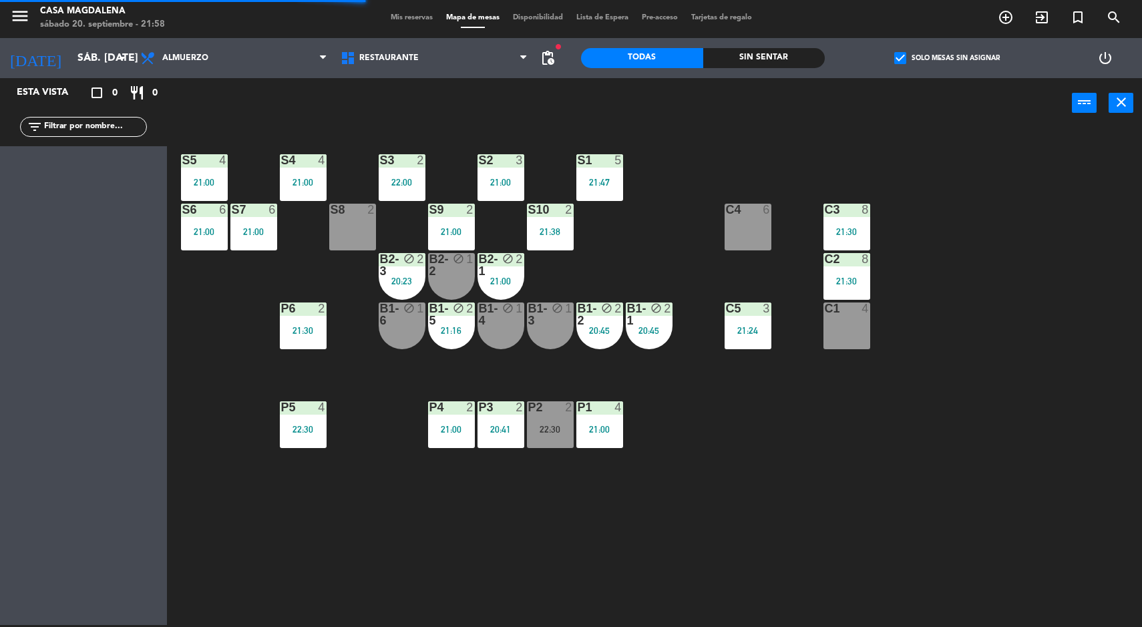
click at [756, 501] on div "S5 4 21:00 S4 4 21:00 S3 2 22:00 S2 3 21:00 S1 5 21:47 S6 6 21:00 S7 6 21:00 S8…" at bounding box center [660, 378] width 964 height 497
click at [654, 305] on icon "block" at bounding box center [655, 308] width 11 height 11
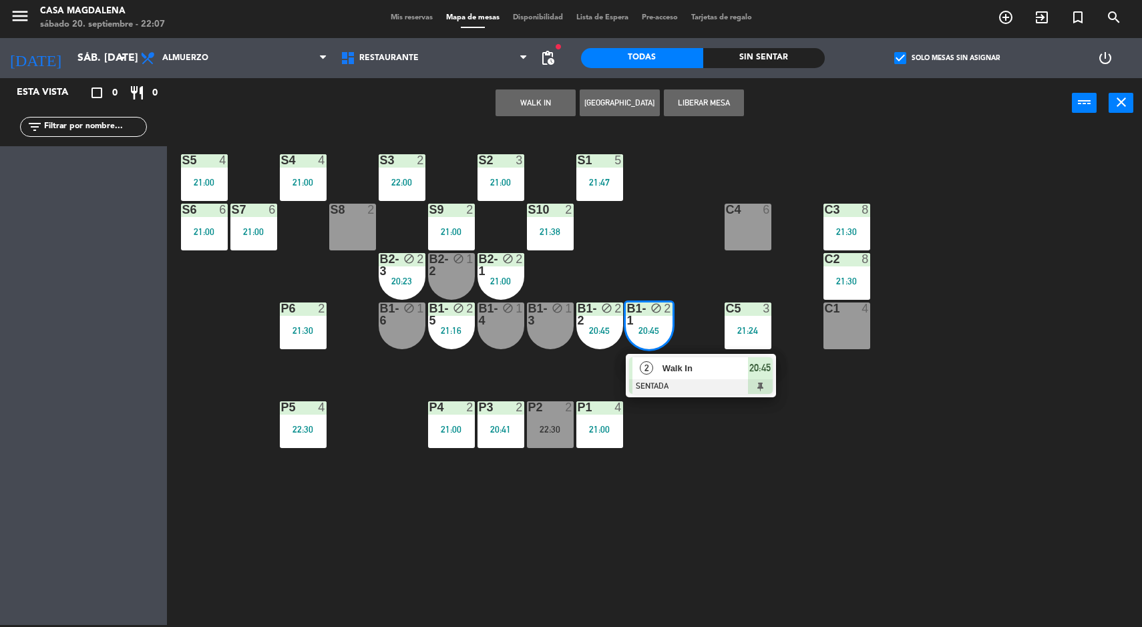
click at [707, 373] on span "Walk In" at bounding box center [704, 368] width 85 height 14
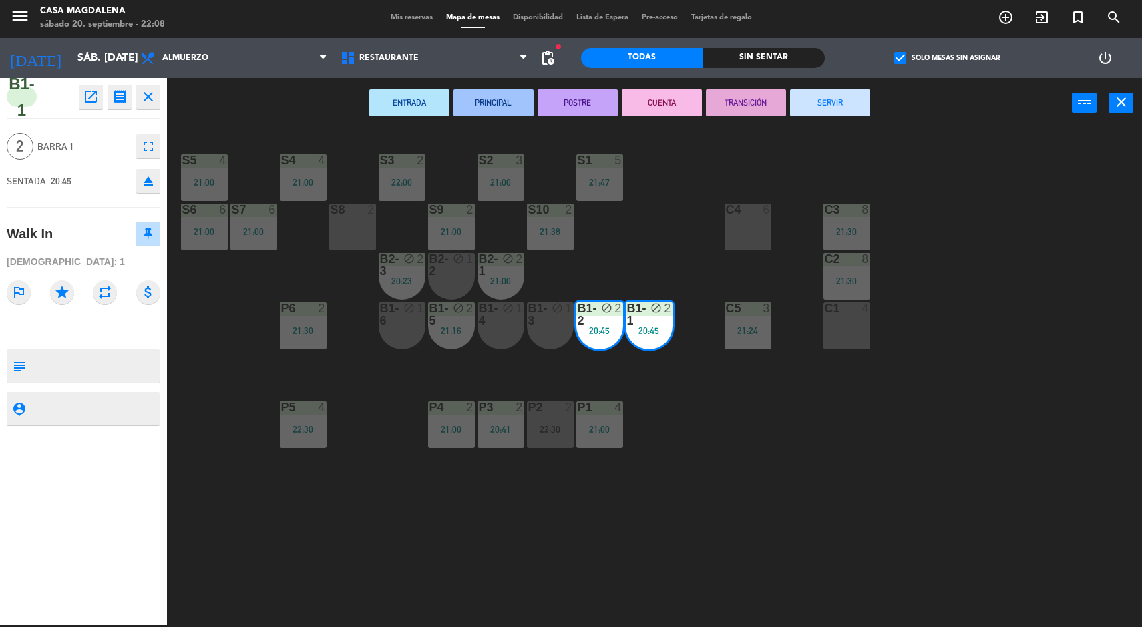
click at [849, 108] on button "SERVIR" at bounding box center [830, 102] width 80 height 27
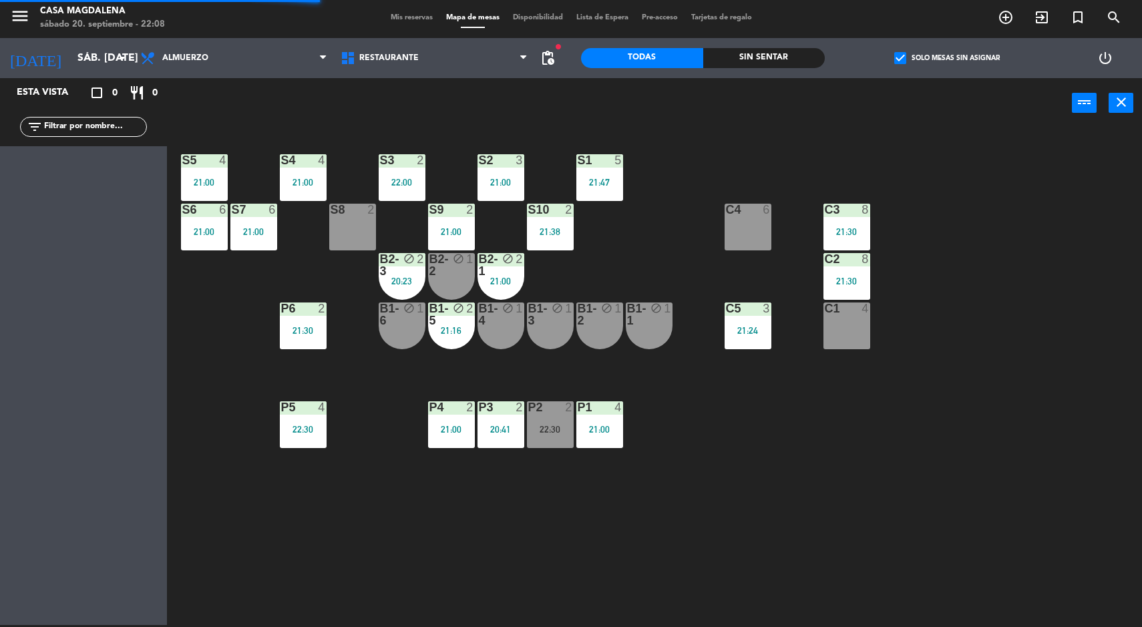
click at [444, 315] on div "block" at bounding box center [451, 315] width 22 height 24
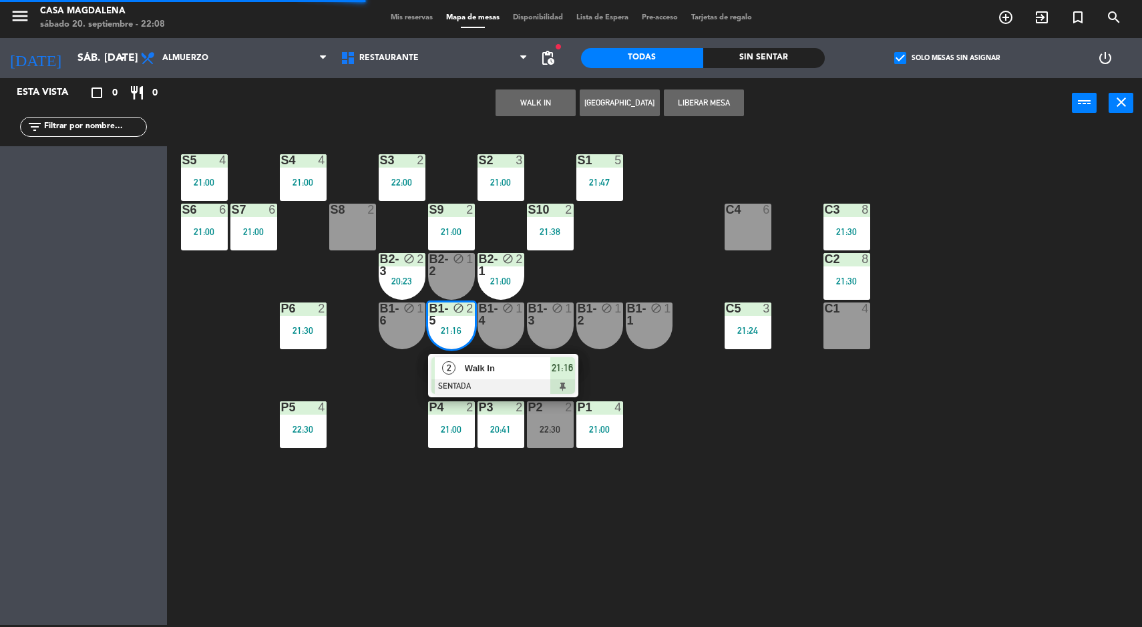
click at [516, 379] on div at bounding box center [503, 386] width 144 height 15
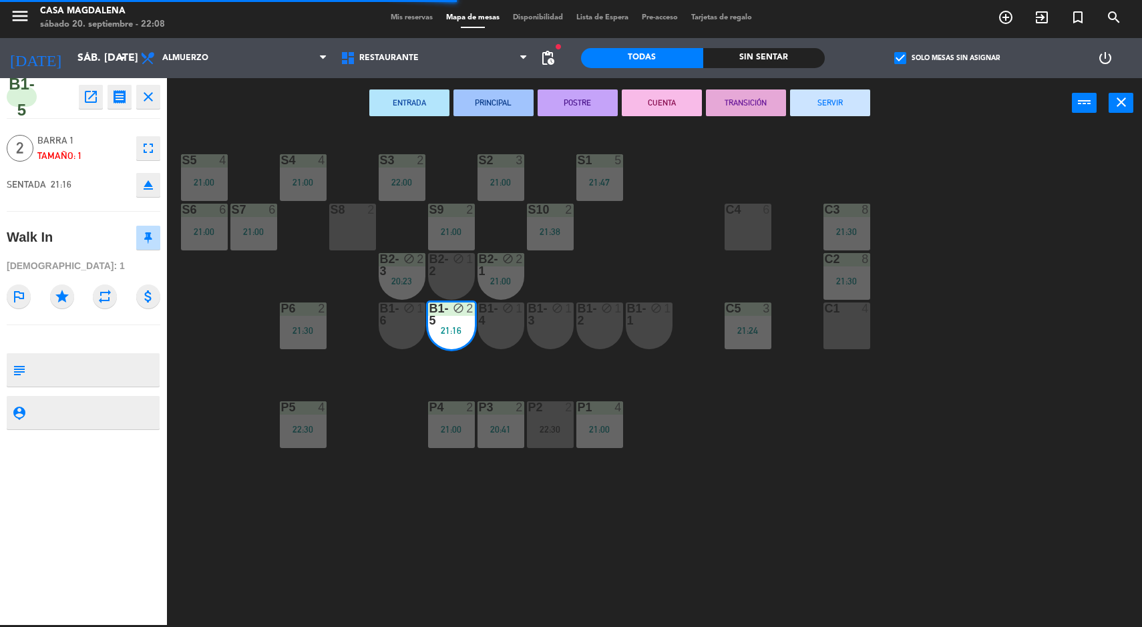
click at [861, 110] on button "SERVIR" at bounding box center [830, 102] width 80 height 27
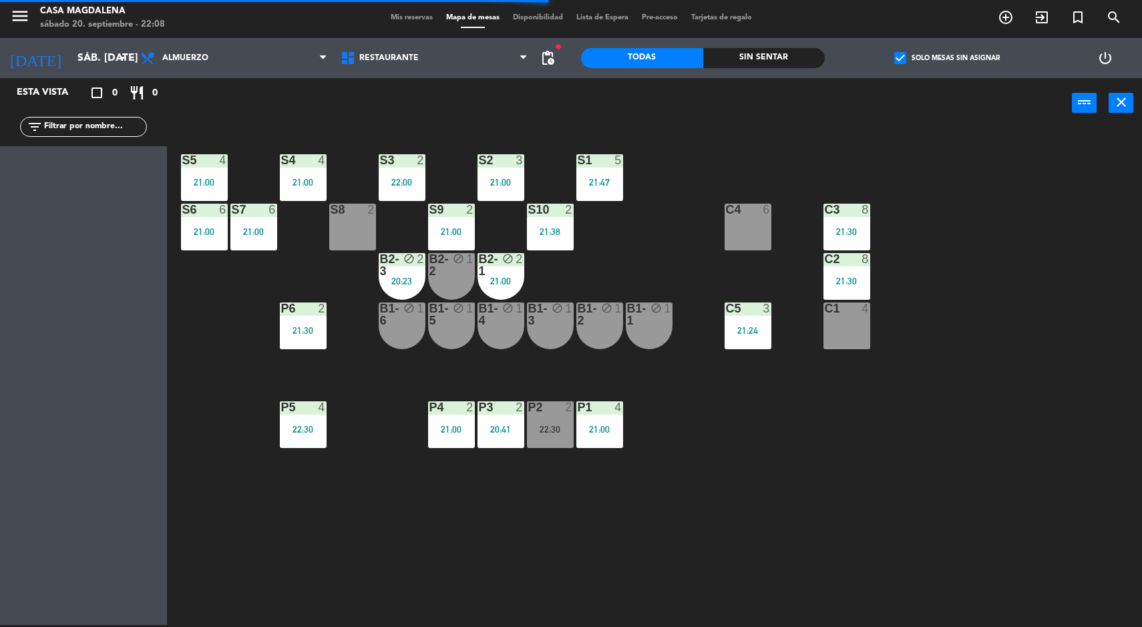
click at [502, 279] on div "21:00" at bounding box center [501, 280] width 47 height 9
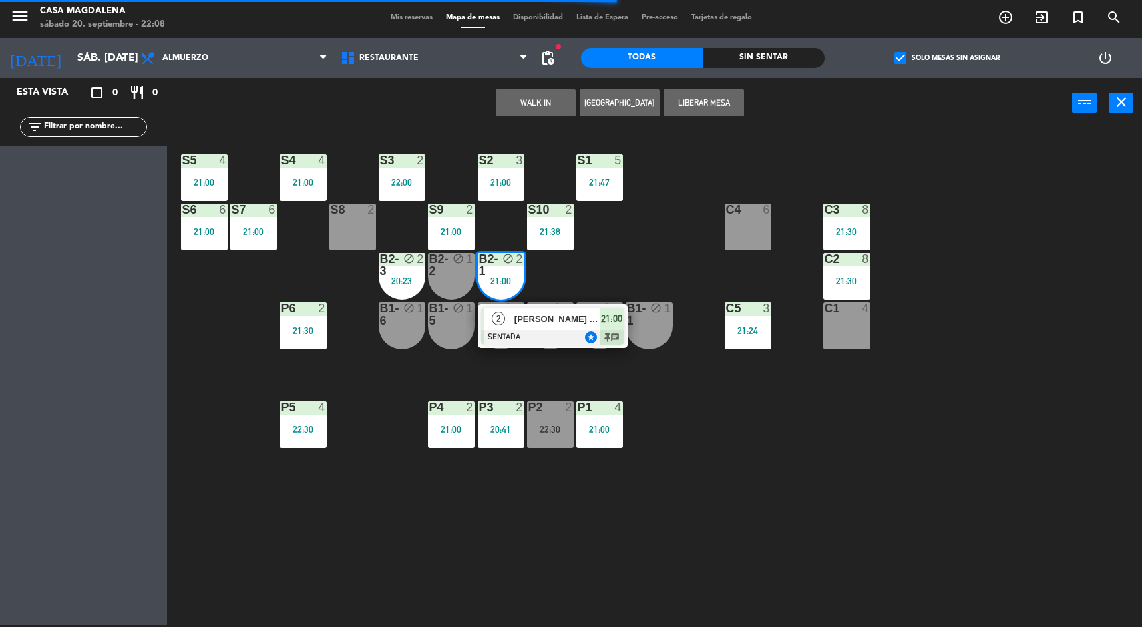
click at [575, 329] on div "[PERSON_NAME] [PERSON_NAME]" at bounding box center [556, 319] width 87 height 22
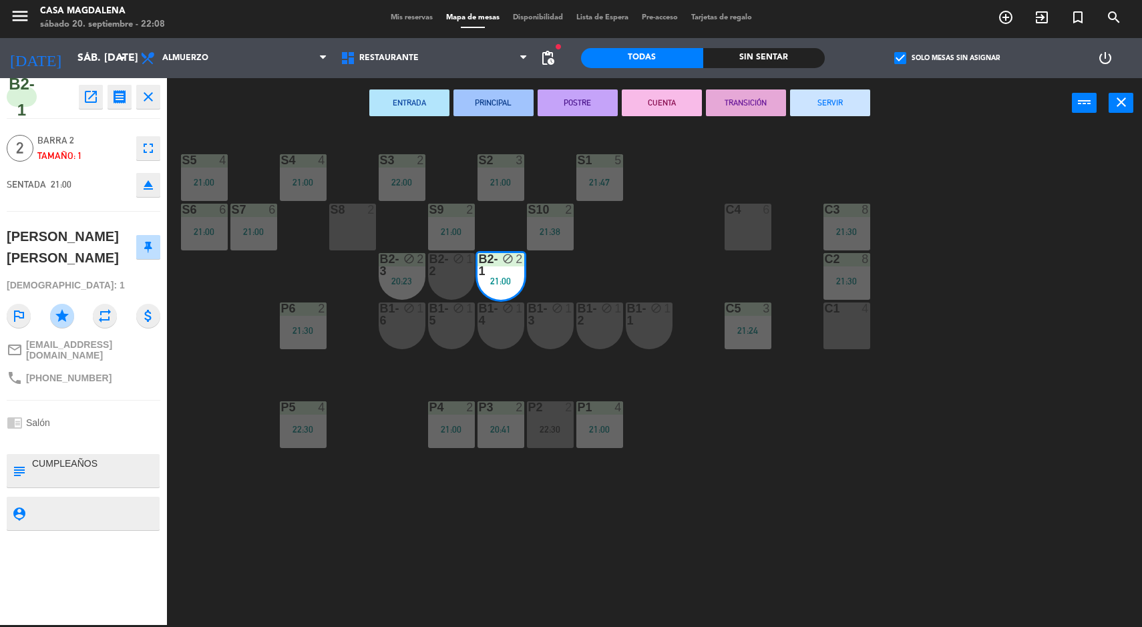
click at [847, 112] on button "SERVIR" at bounding box center [830, 102] width 80 height 27
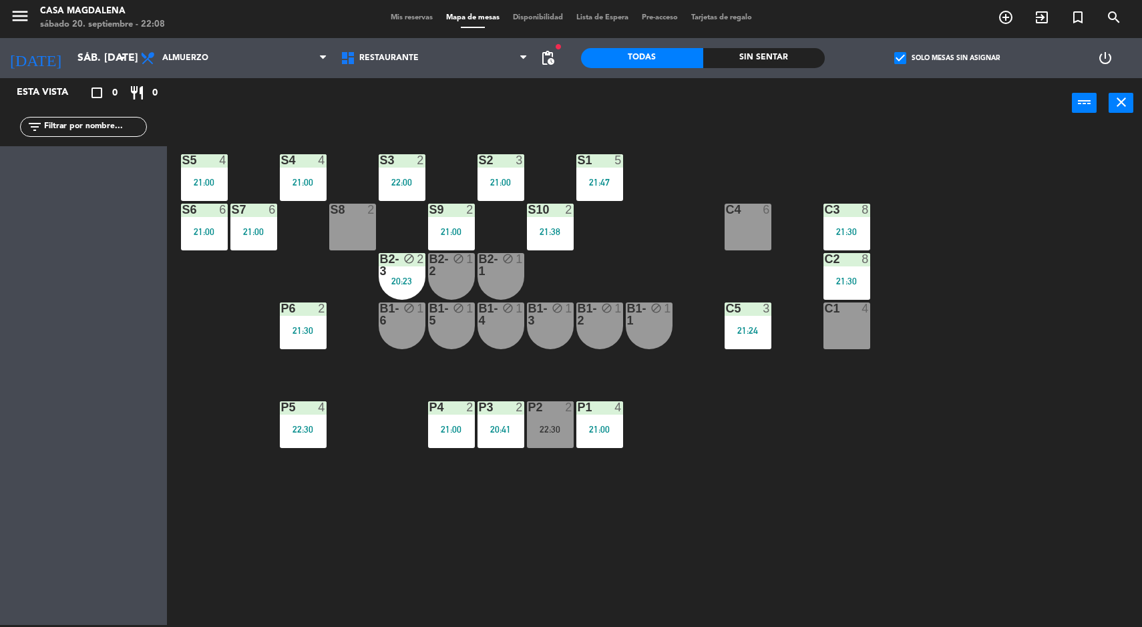
click at [405, 280] on div "20:23" at bounding box center [402, 280] width 47 height 9
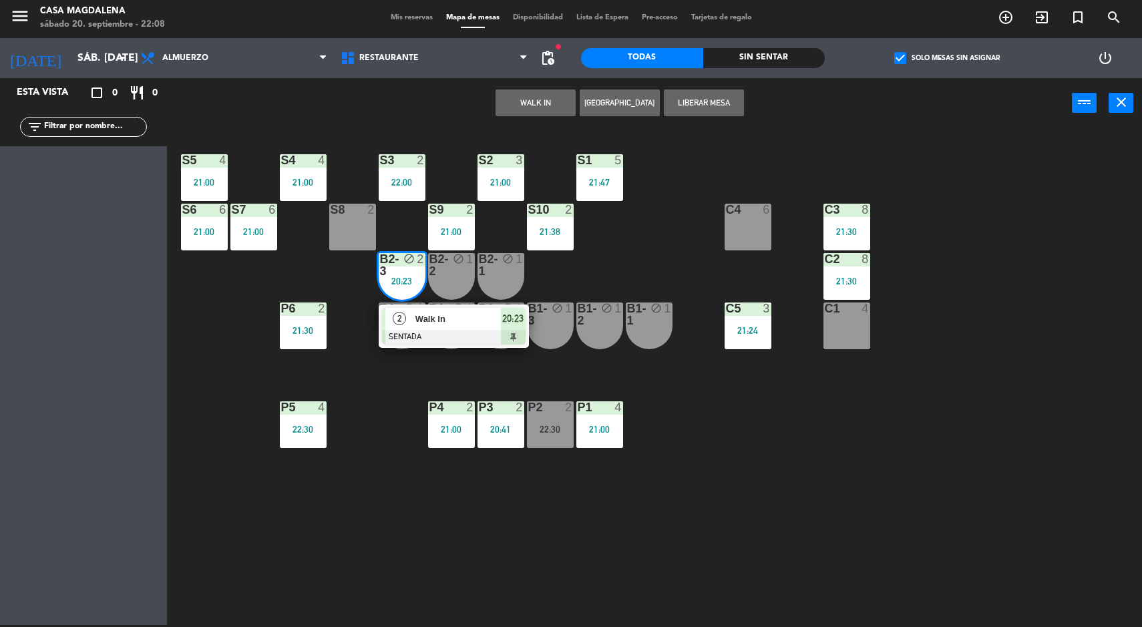
click at [465, 327] on div "Walk In" at bounding box center [457, 319] width 87 height 22
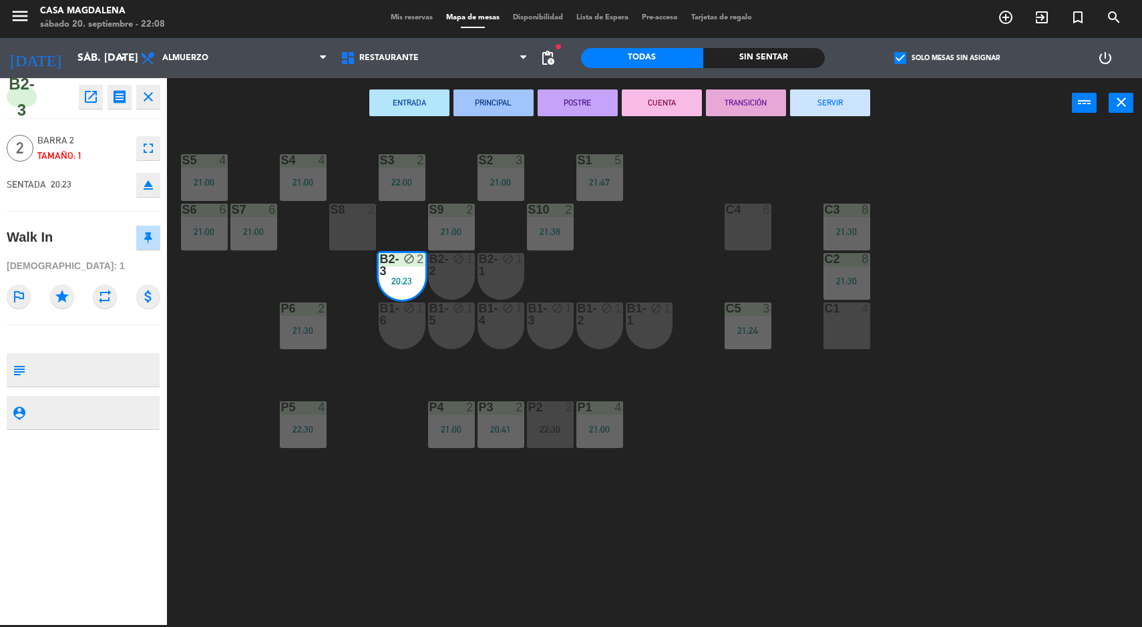
click at [845, 110] on button "SERVIR" at bounding box center [830, 102] width 80 height 27
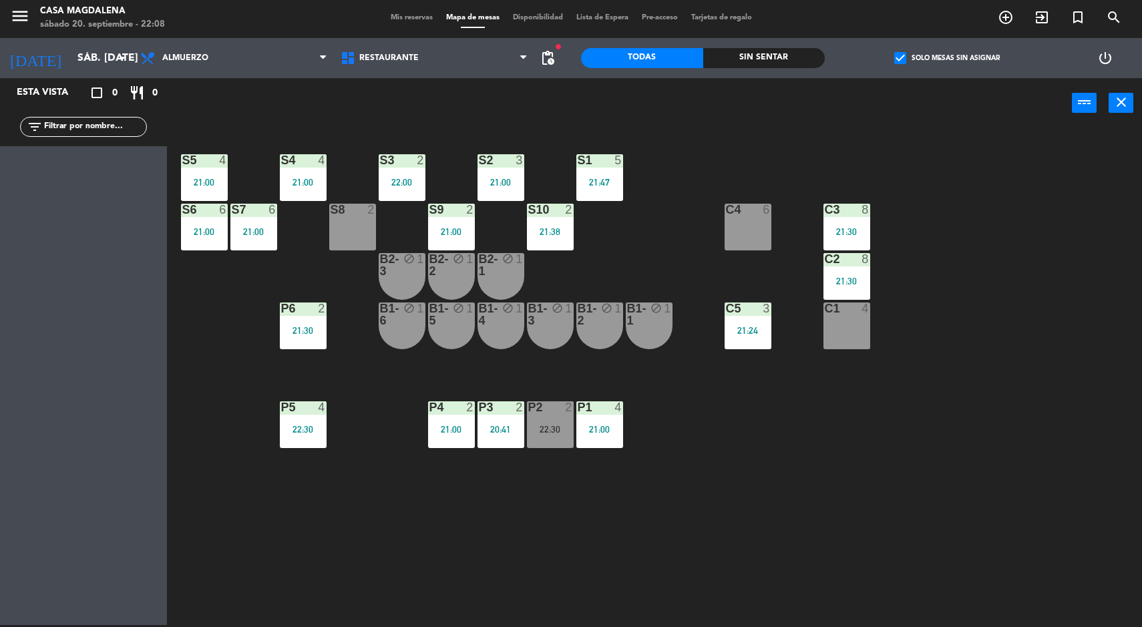
click at [396, 279] on div "B2-3 block 1" at bounding box center [402, 276] width 47 height 47
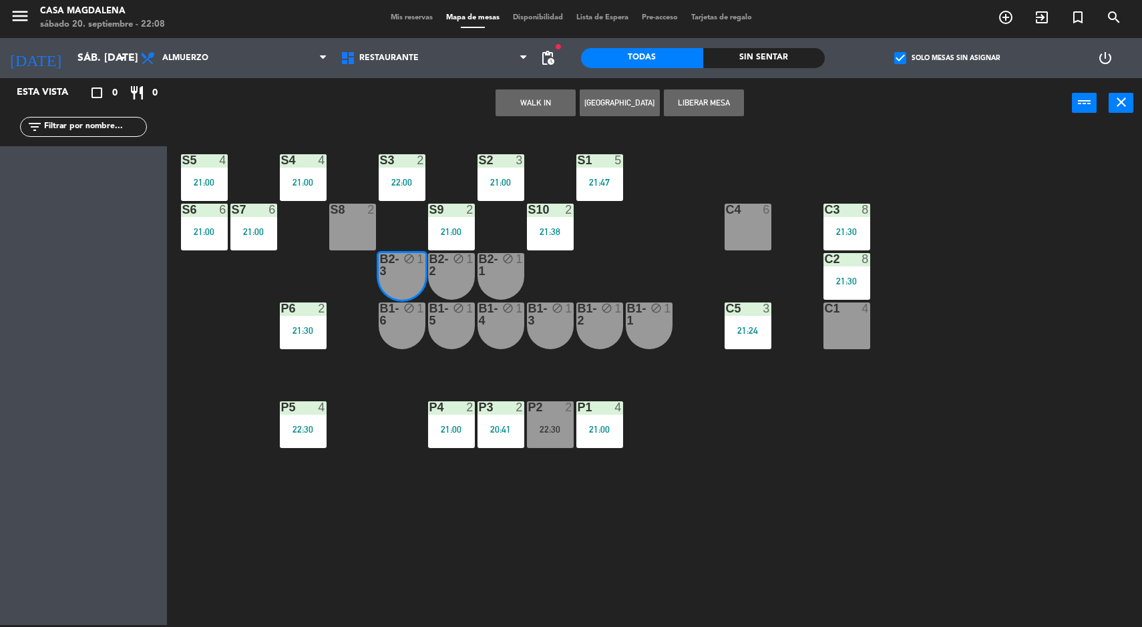
click at [511, 296] on div "B2-1 block 1" at bounding box center [501, 276] width 47 height 47
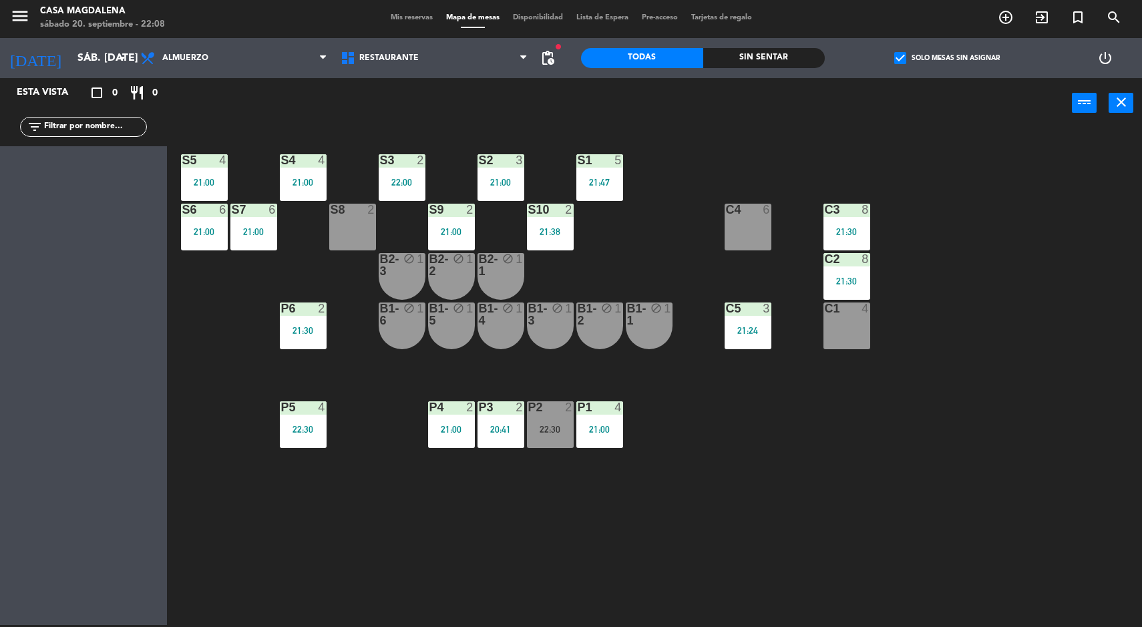
click at [642, 459] on div "S5 4 21:00 S4 4 21:00 S3 2 22:00 S2 3 21:00 S1 5 21:47 S6 6 21:00 S7 6 21:00 S8…" at bounding box center [660, 378] width 964 height 497
click at [1025, 429] on div "S5 4 21:00 S4 4 21:00 S3 2 22:00 S2 3 21:00 S1 5 21:47 S6 6 21:00 S7 6 21:00 S8…" at bounding box center [660, 378] width 964 height 497
